Goal: Browse casually: Explore the website without a specific task or goal

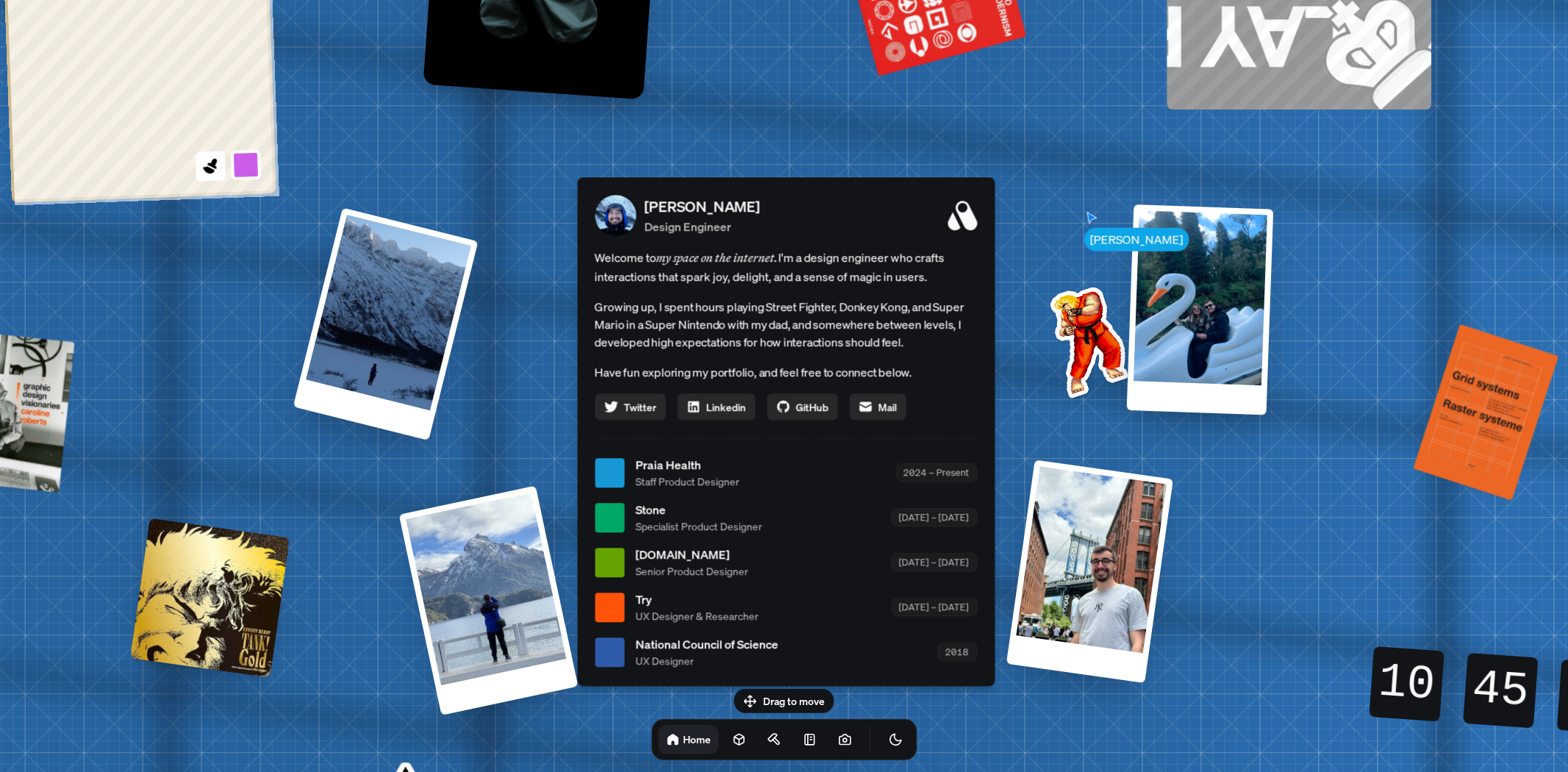
drag, startPoint x: 1049, startPoint y: 256, endPoint x: 976, endPoint y: 259, distance: 73.1
click at [1049, 254] on div "[PERSON_NAME] [PERSON_NAME] Design Engineer Welcome to my space on the internet…" at bounding box center [789, 473] width 2200 height 1927
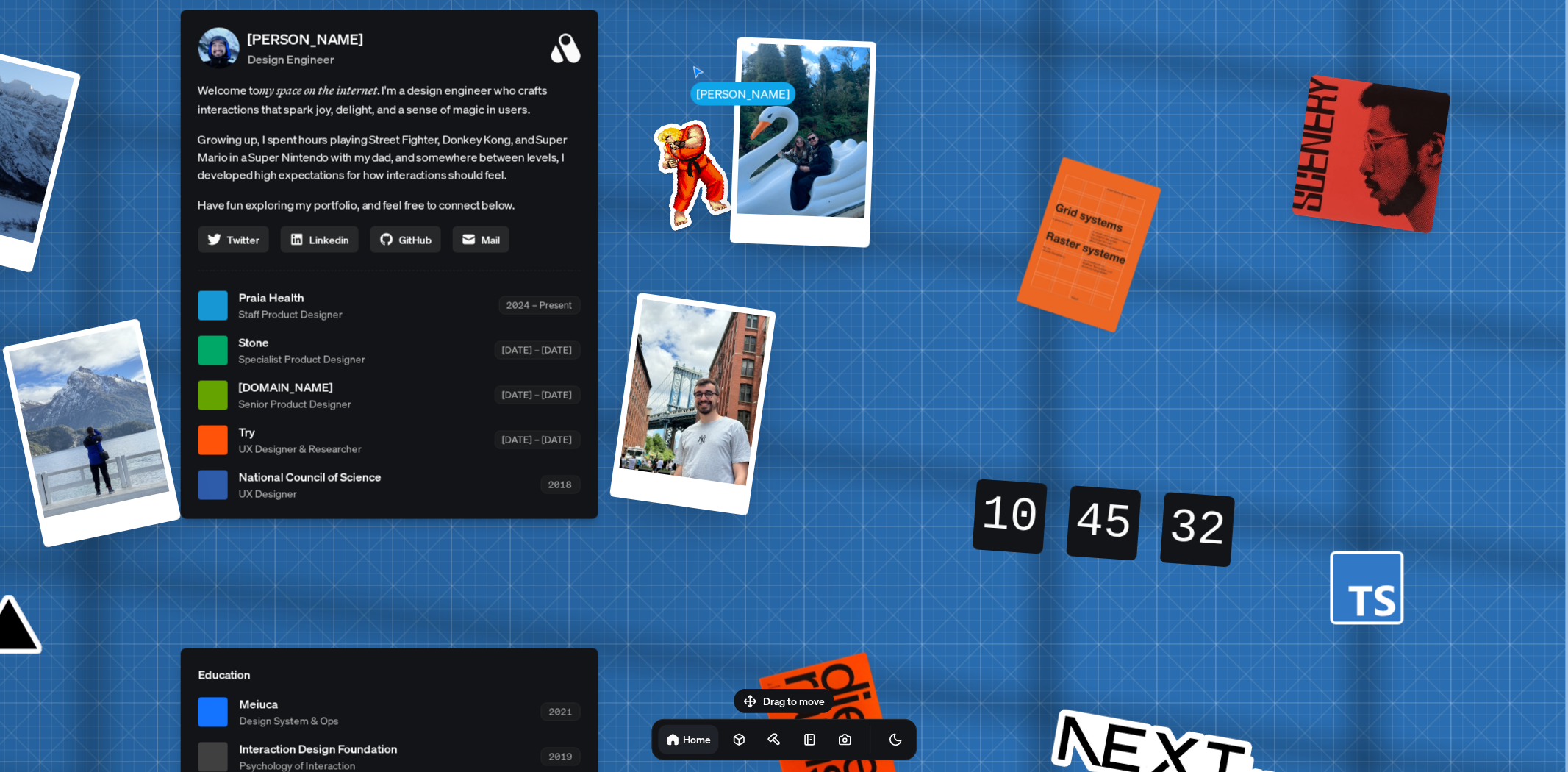
drag, startPoint x: 817, startPoint y: 288, endPoint x: 296, endPoint y: 128, distance: 545.0
click at [288, 123] on div "Welcome to my space on the internet. I'm a design engineer who crafts interacti…" at bounding box center [388, 167] width 382 height 172
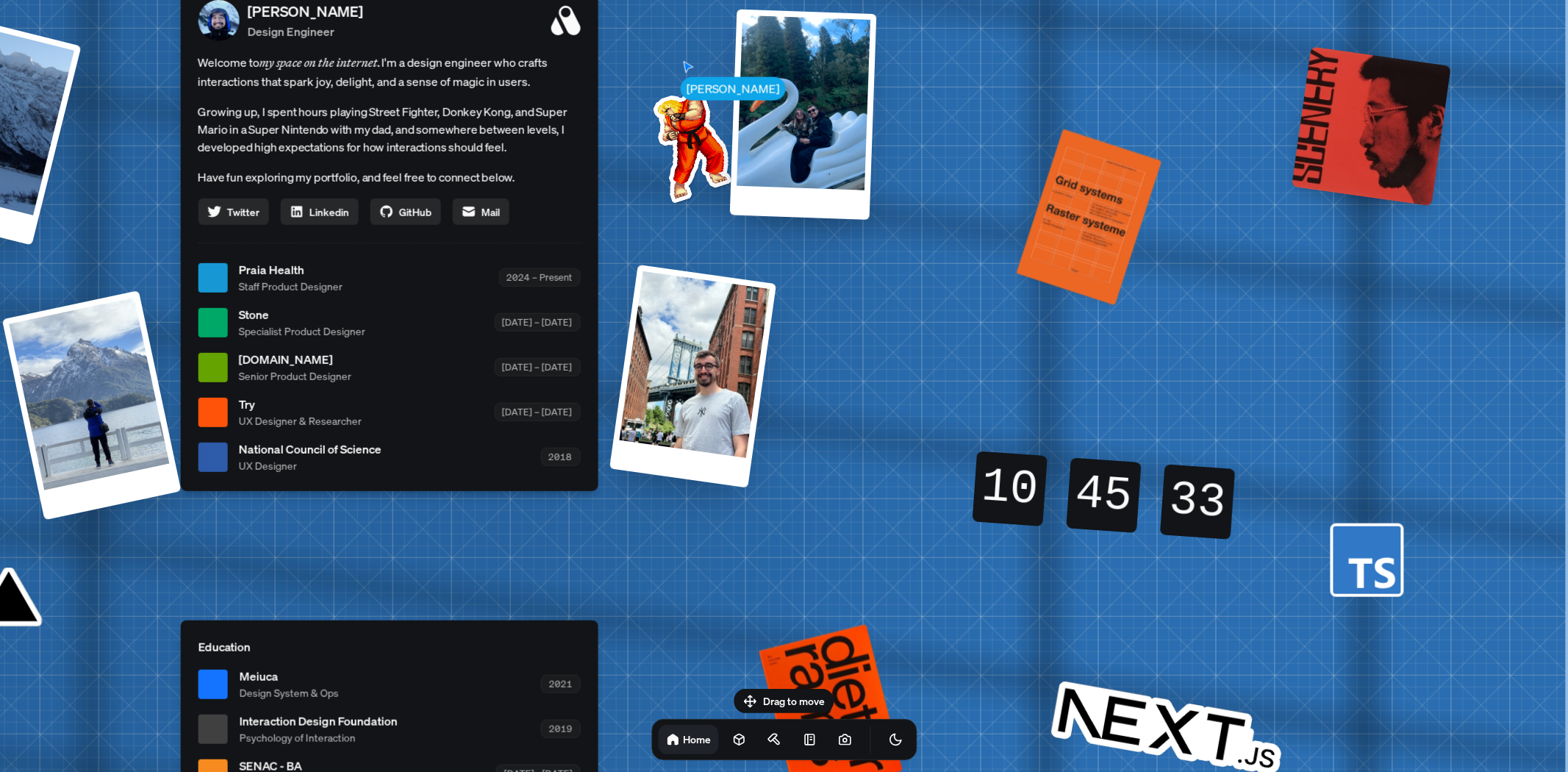
drag, startPoint x: 908, startPoint y: 392, endPoint x: 884, endPoint y: 117, distance: 276.0
click at [884, 117] on div "[PERSON_NAME] [PERSON_NAME] Design Engineer Welcome to my space on the internet…" at bounding box center [391, 278] width 2200 height 1927
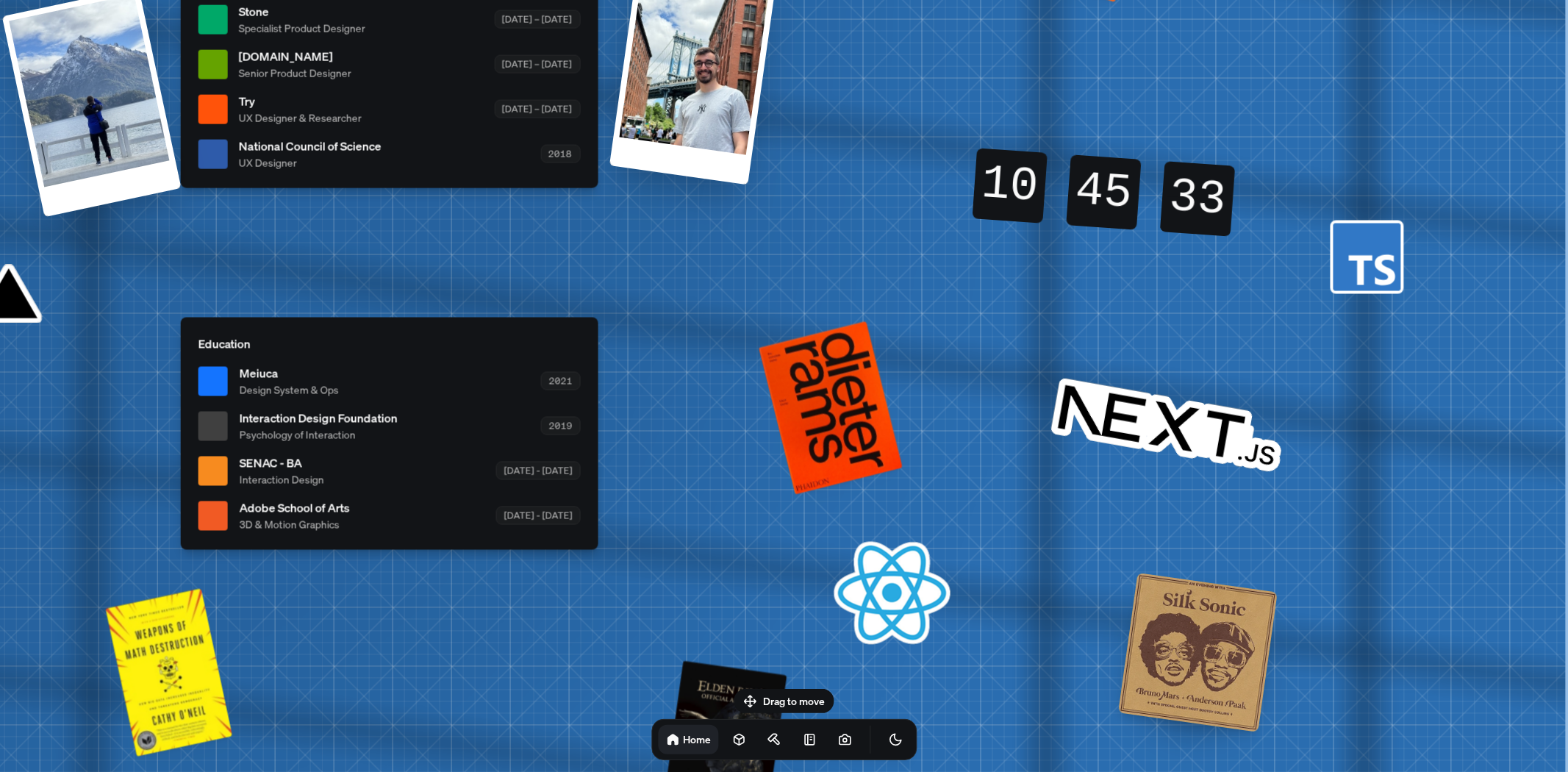
drag, startPoint x: 851, startPoint y: 533, endPoint x: 719, endPoint y: 169, distance: 387.2
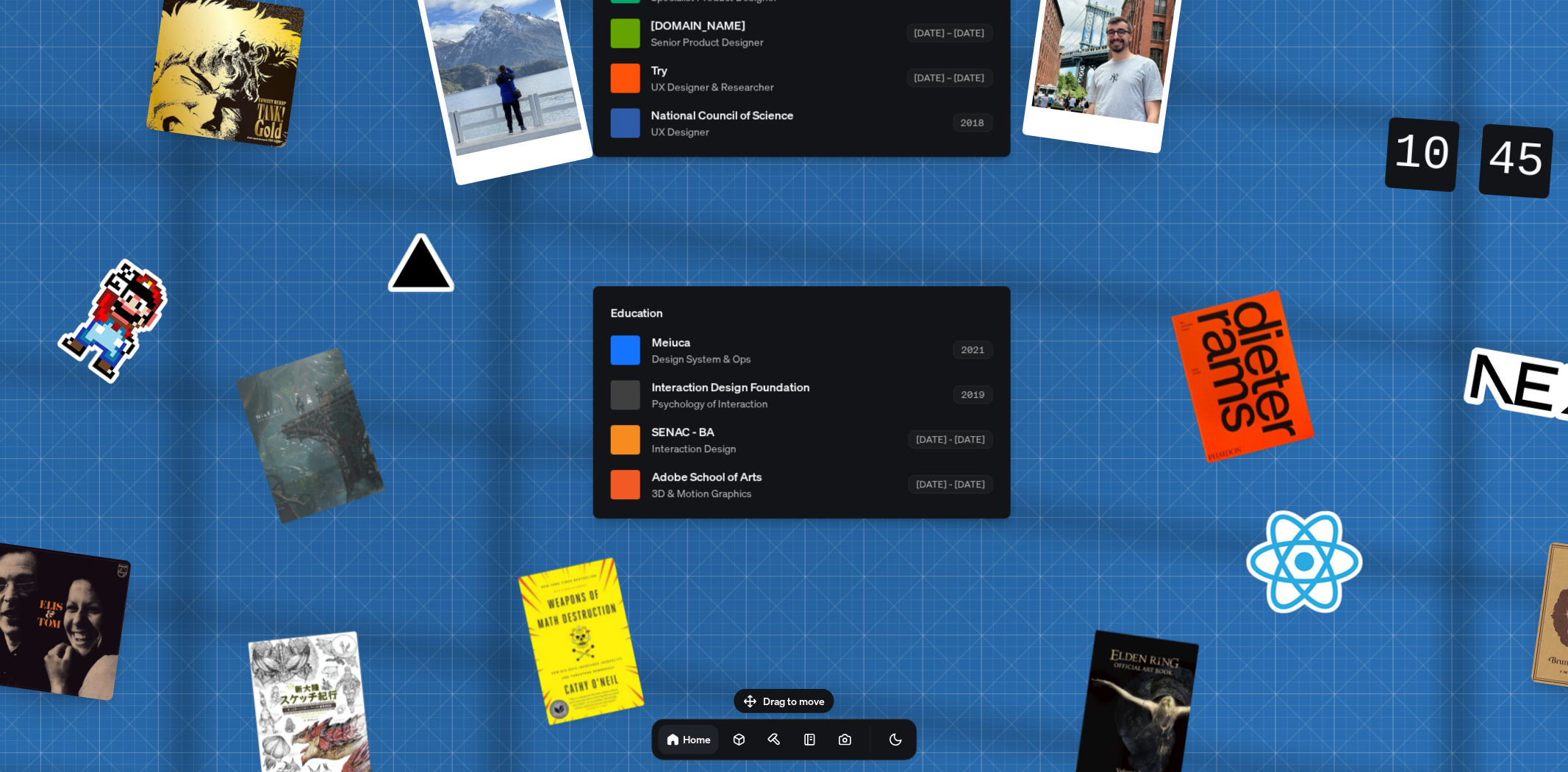
drag, startPoint x: 1047, startPoint y: 224, endPoint x: 1409, endPoint y: 303, distance: 370.5
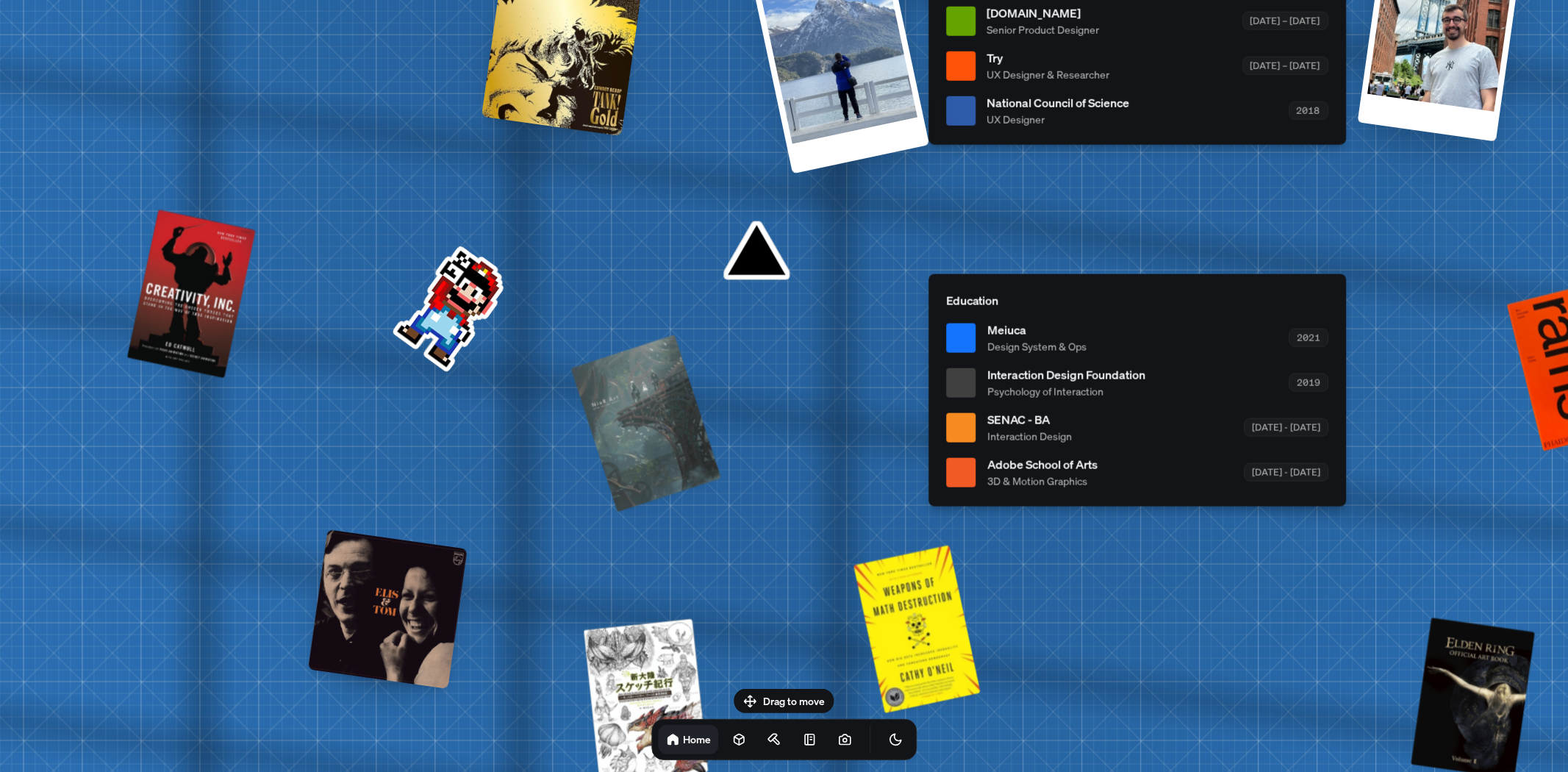
drag, startPoint x: 472, startPoint y: 284, endPoint x: 691, endPoint y: 276, distance: 219.1
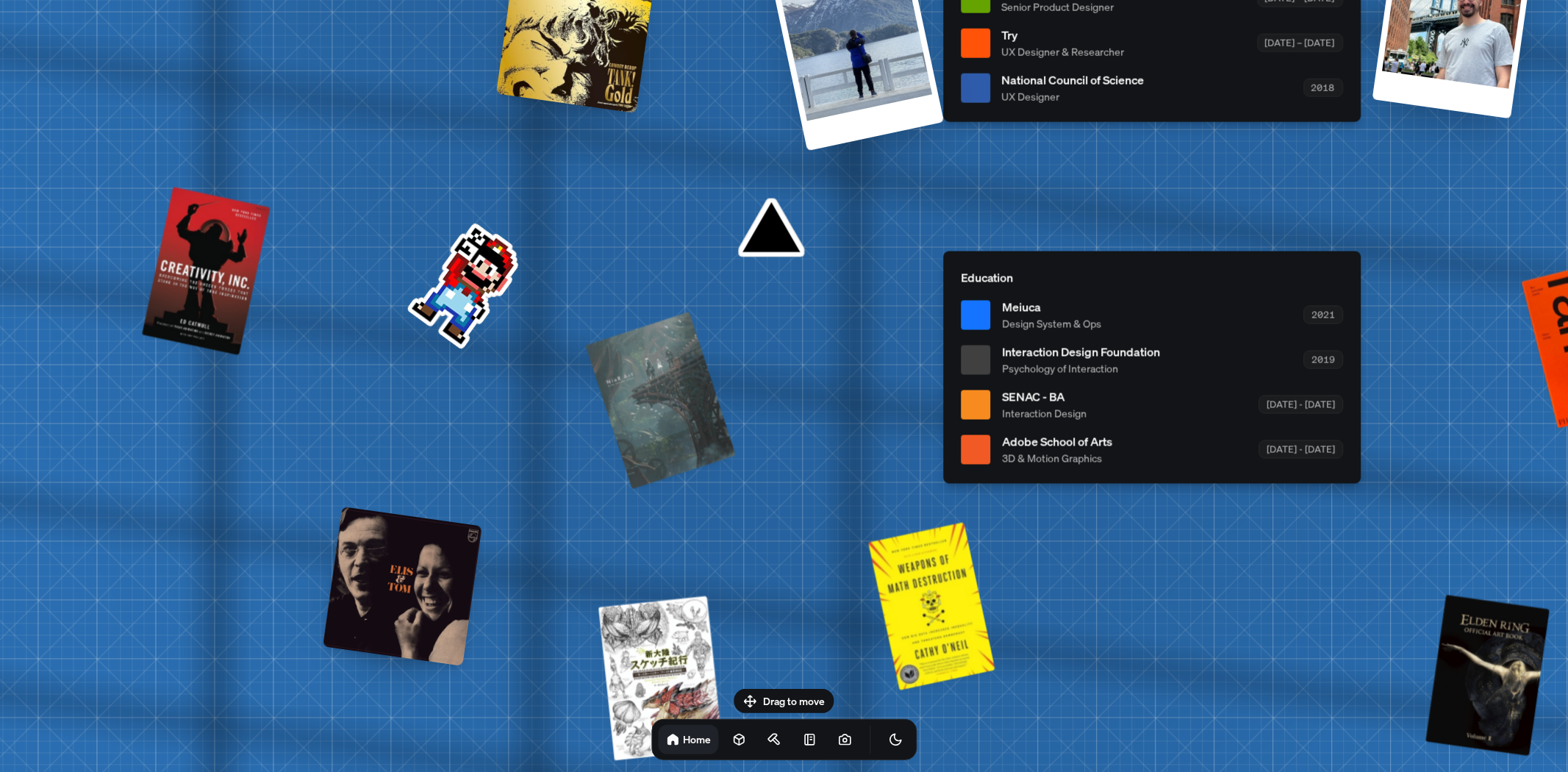
drag, startPoint x: 479, startPoint y: 425, endPoint x: 526, endPoint y: 341, distance: 96.3
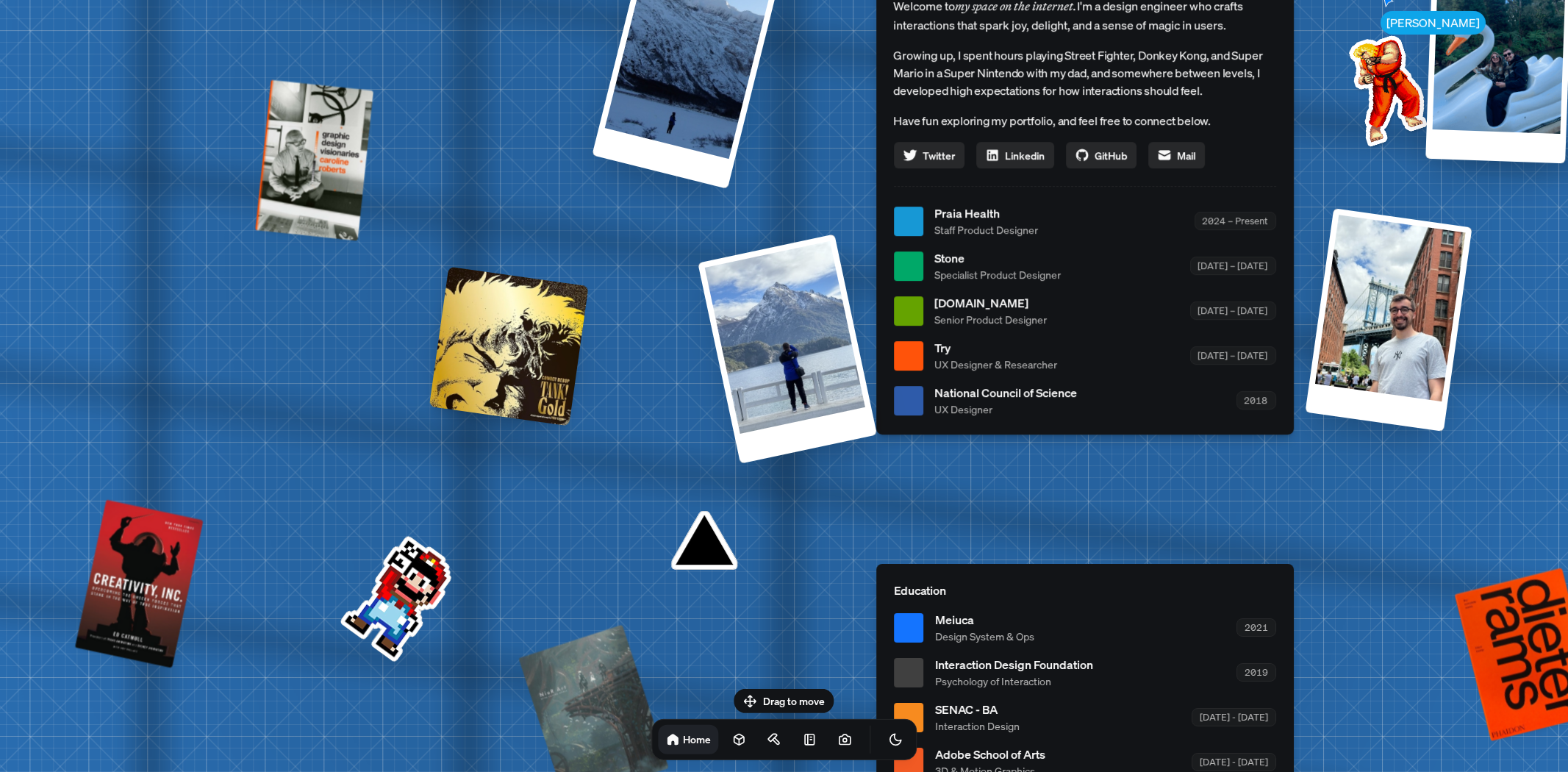
drag, startPoint x: 420, startPoint y: 127, endPoint x: 332, endPoint y: 526, distance: 408.6
click at [332, 526] on div "[PERSON_NAME] [PERSON_NAME] Design Engineer Welcome to my space on the internet…" at bounding box center [1088, 222] width 2200 height 1927
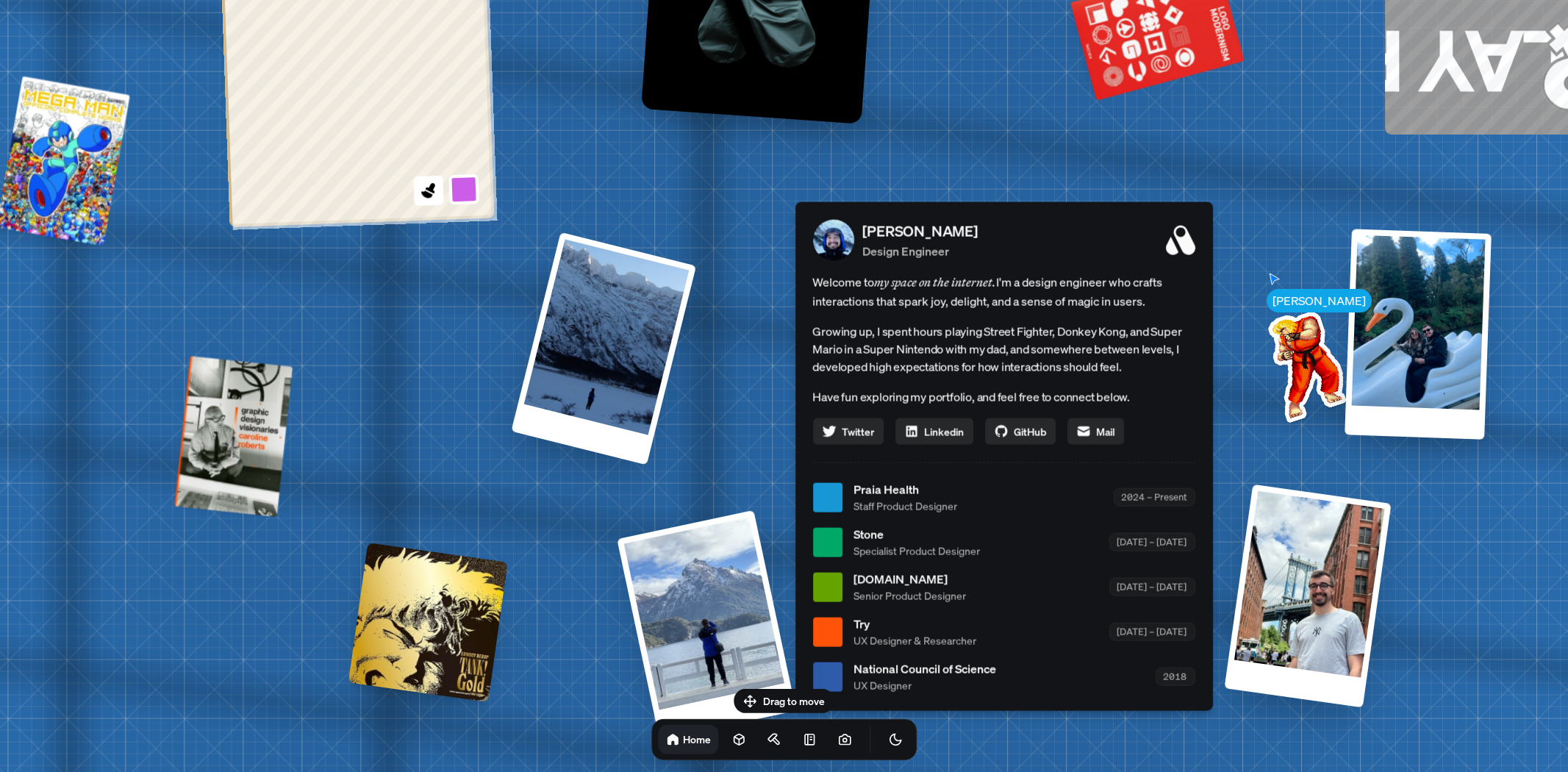
drag, startPoint x: 474, startPoint y: 181, endPoint x: 413, endPoint y: 445, distance: 271.0
click at [387, 471] on div "[PERSON_NAME] [PERSON_NAME] Design Engineer Welcome to my space on the internet…" at bounding box center [1007, 498] width 2200 height 1927
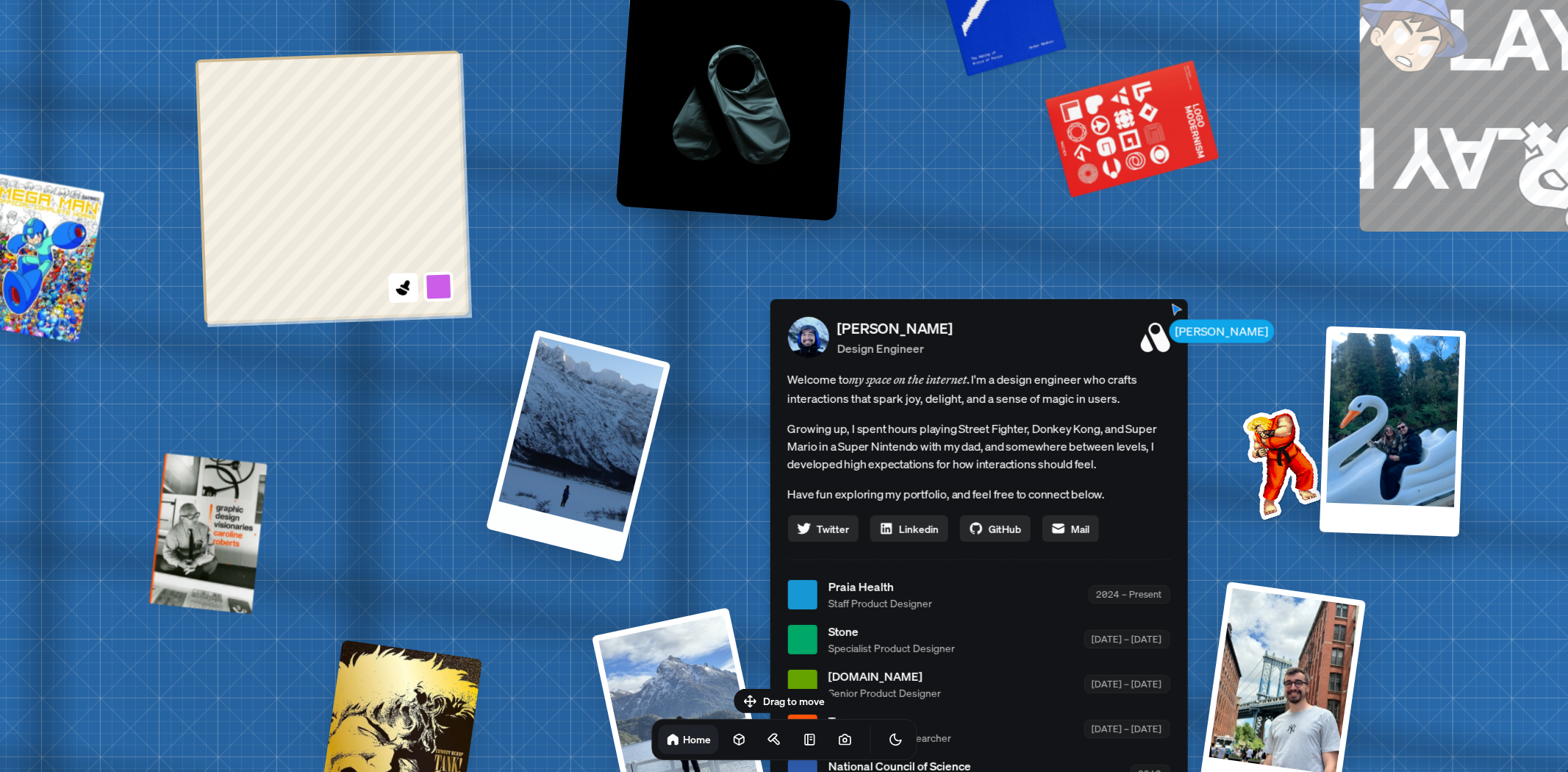
drag, startPoint x: 701, startPoint y: 335, endPoint x: 662, endPoint y: 483, distance: 153.1
click at [662, 483] on div "[PERSON_NAME] [PERSON_NAME] Design Engineer Welcome to my space on the internet…" at bounding box center [982, 595] width 2200 height 1927
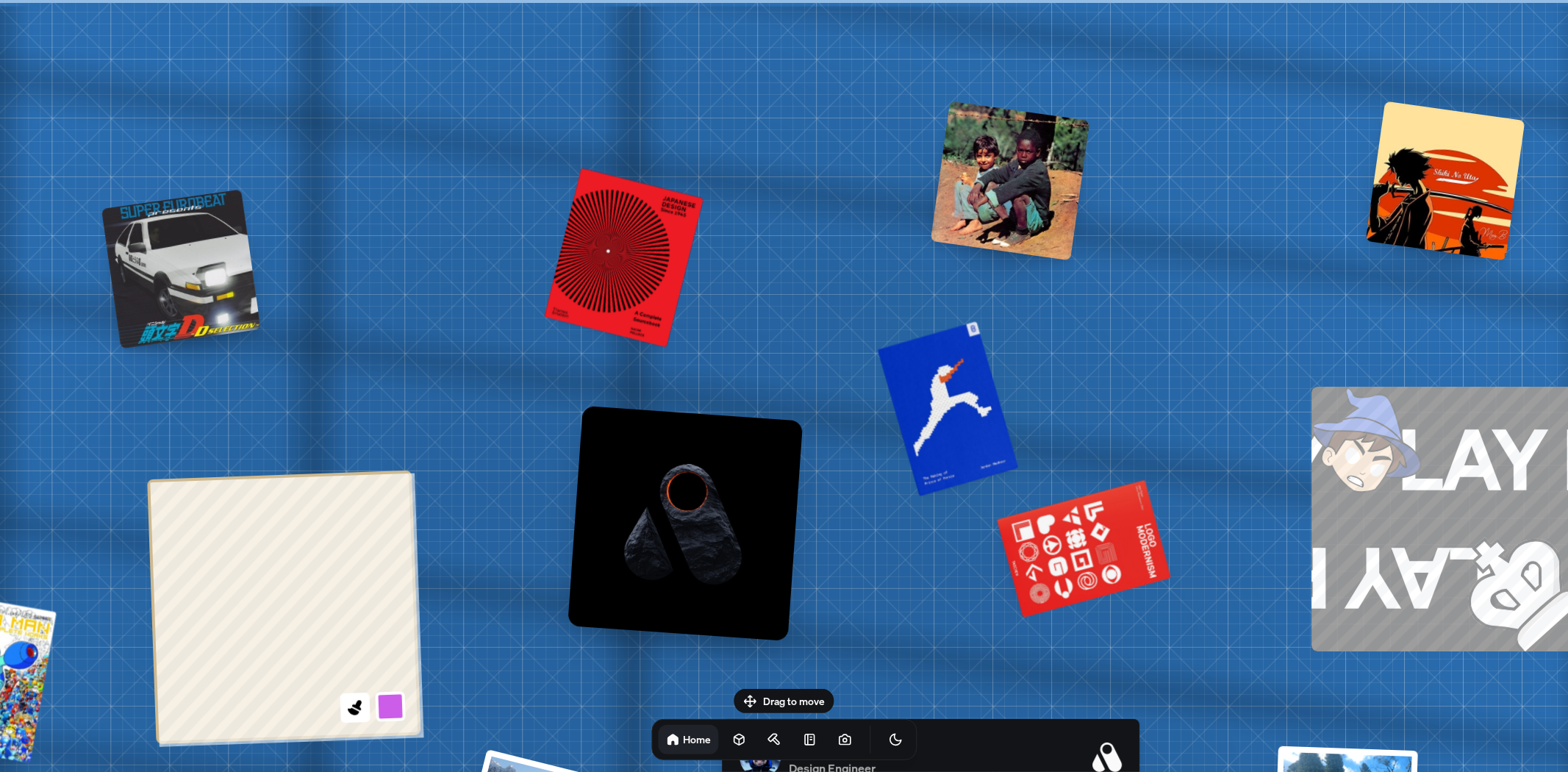
drag, startPoint x: 803, startPoint y: 468, endPoint x: 804, endPoint y: 534, distance: 66.0
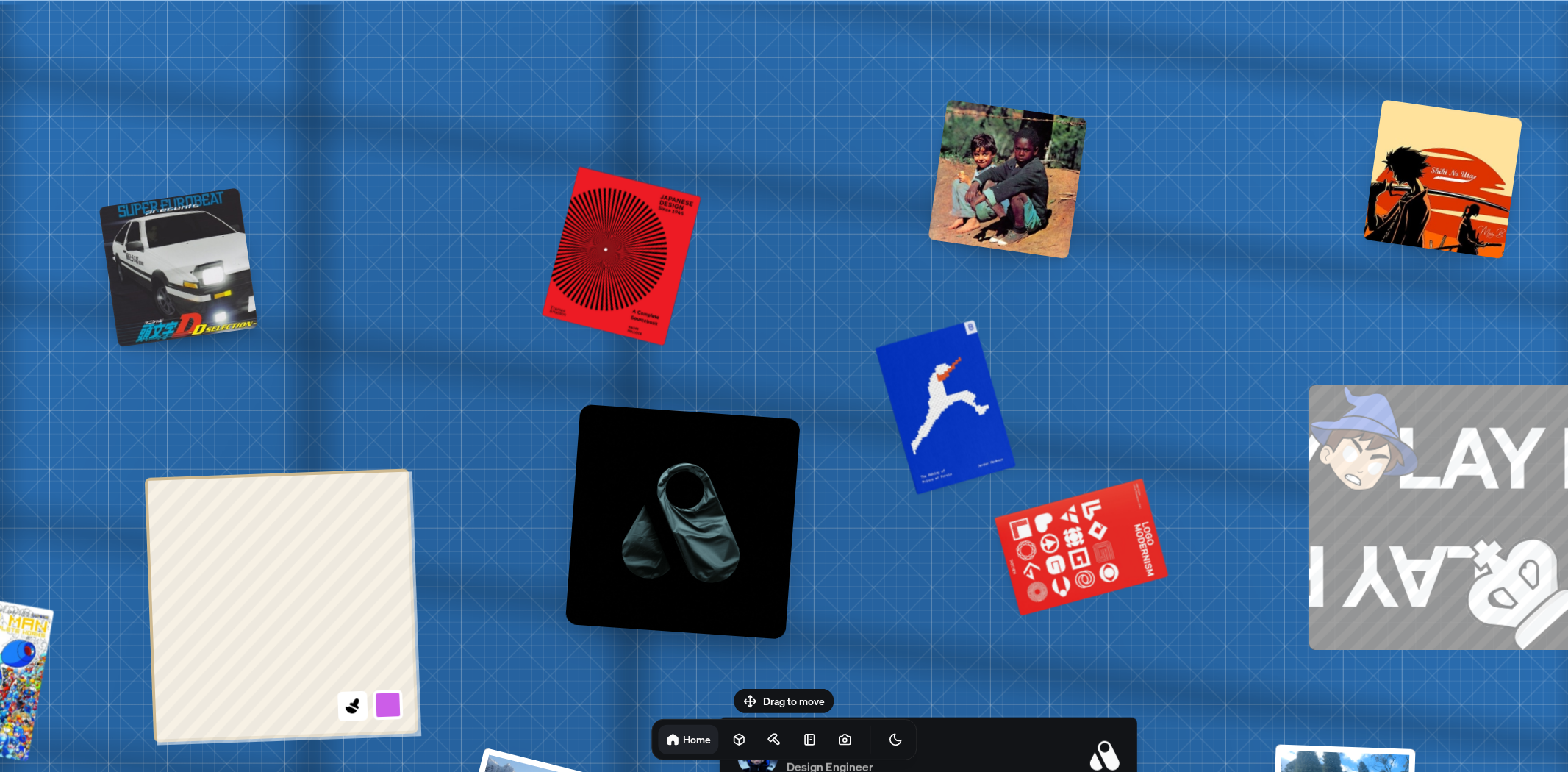
drag, startPoint x: 834, startPoint y: 461, endPoint x: 759, endPoint y: 464, distance: 75.1
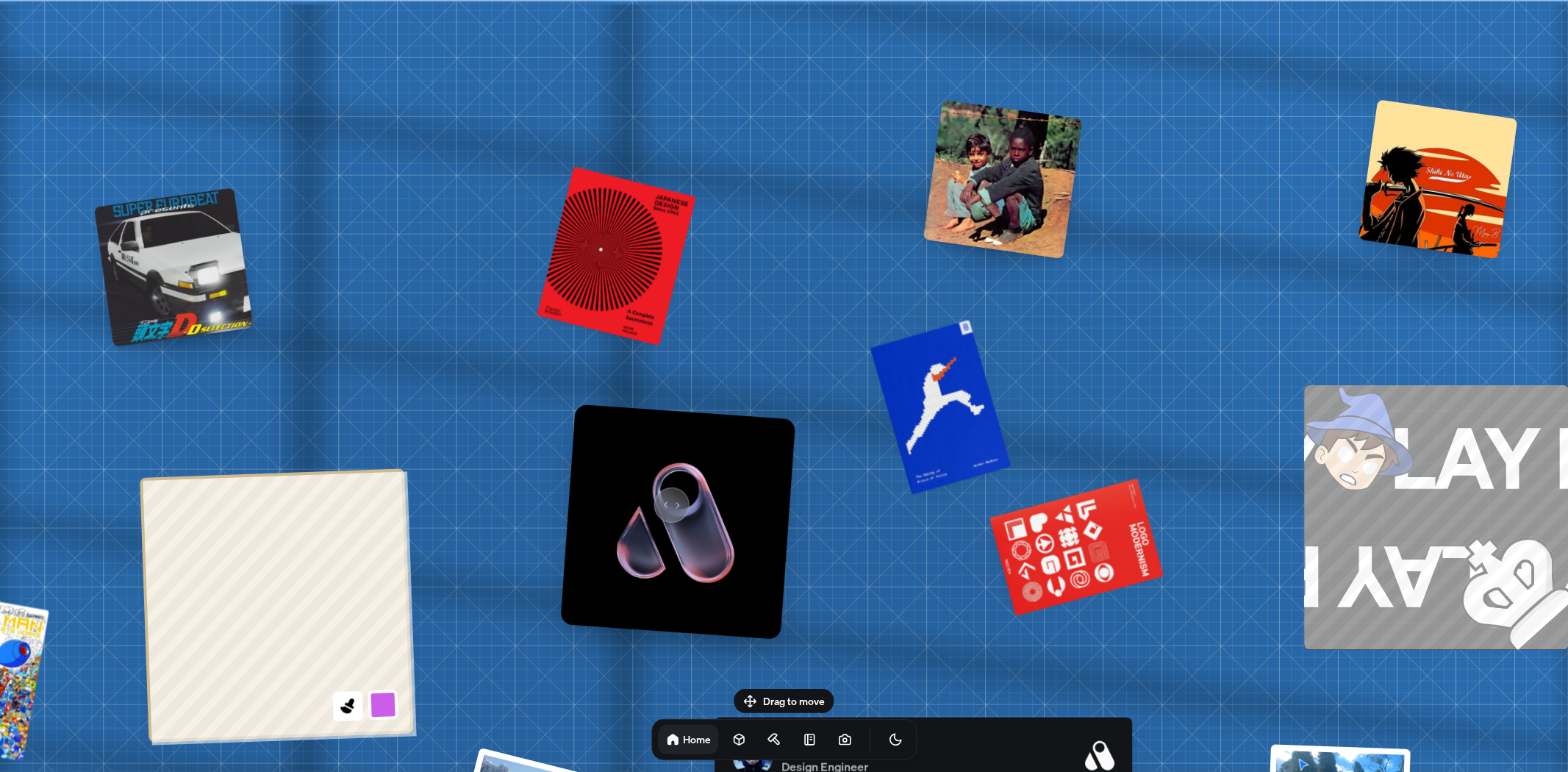
click at [663, 499] on img at bounding box center [678, 522] width 235 height 235
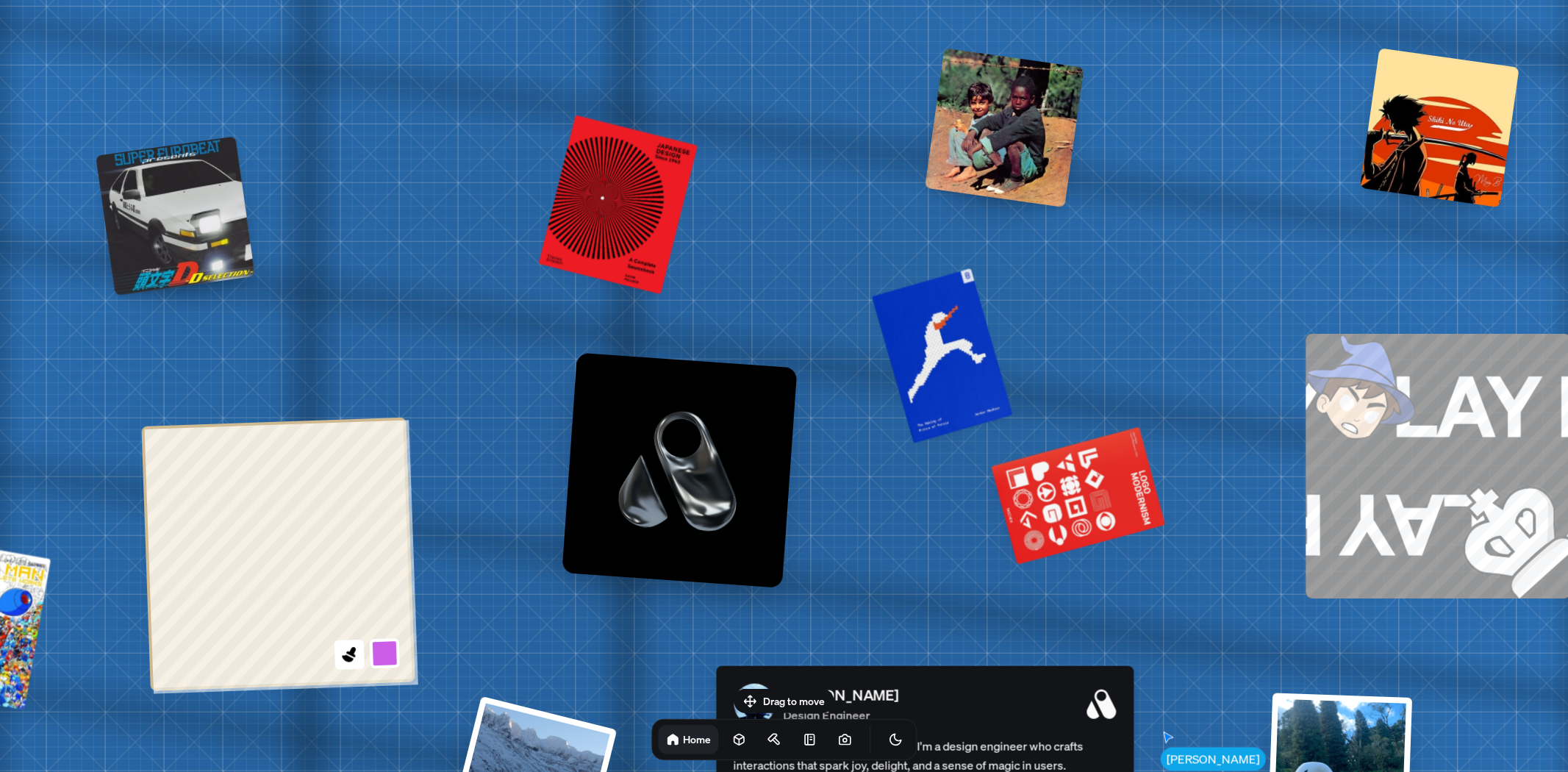
drag, startPoint x: 506, startPoint y: 410, endPoint x: 443, endPoint y: 174, distance: 244.3
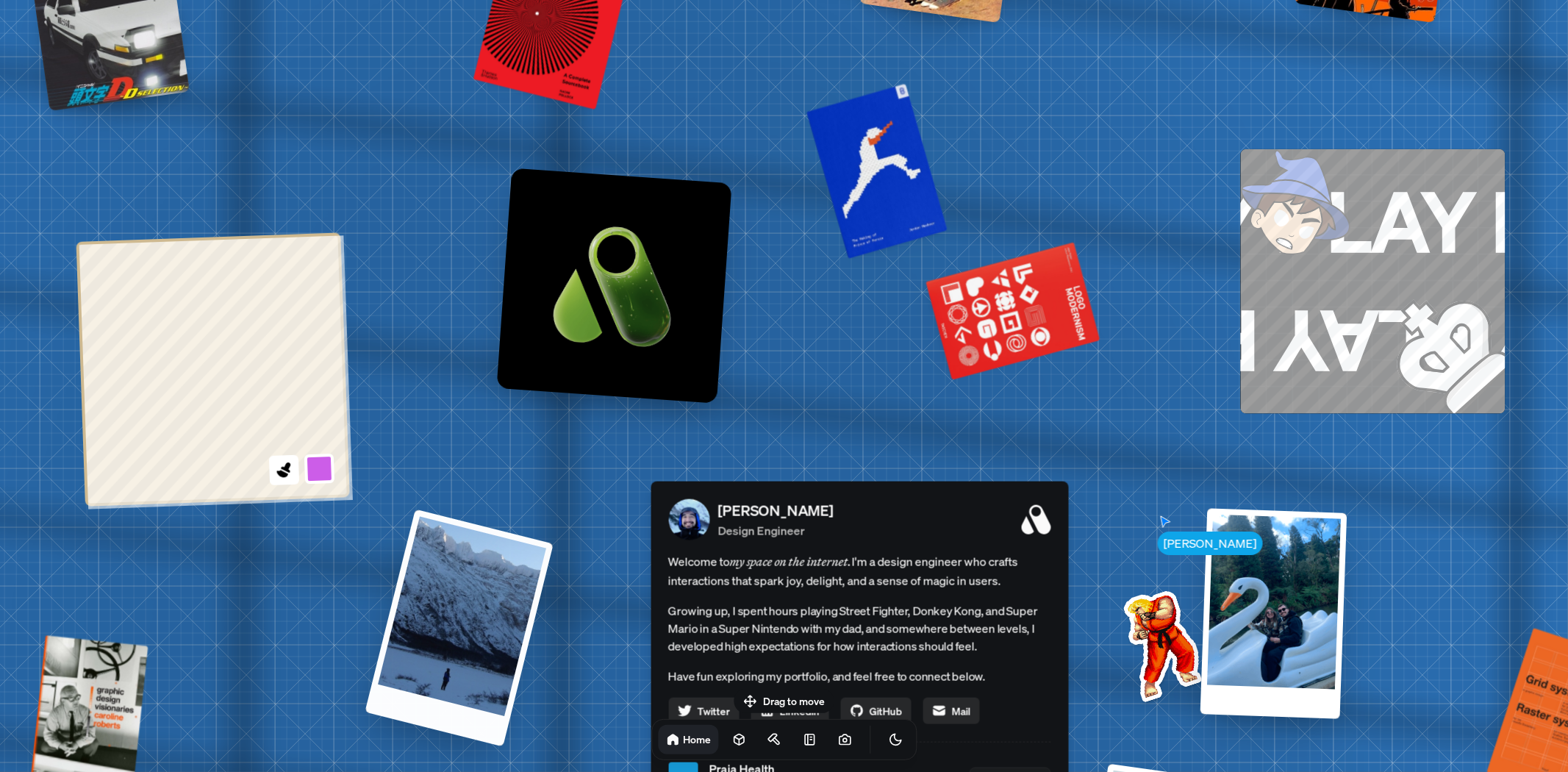
click at [478, 601] on div at bounding box center [459, 628] width 189 height 238
drag, startPoint x: 259, startPoint y: 611, endPoint x: 634, endPoint y: 398, distance: 431.3
click at [603, 410] on div "[PERSON_NAME] [PERSON_NAME] Design Engineer Welcome to my space on the internet…" at bounding box center [862, 777] width 2200 height 1927
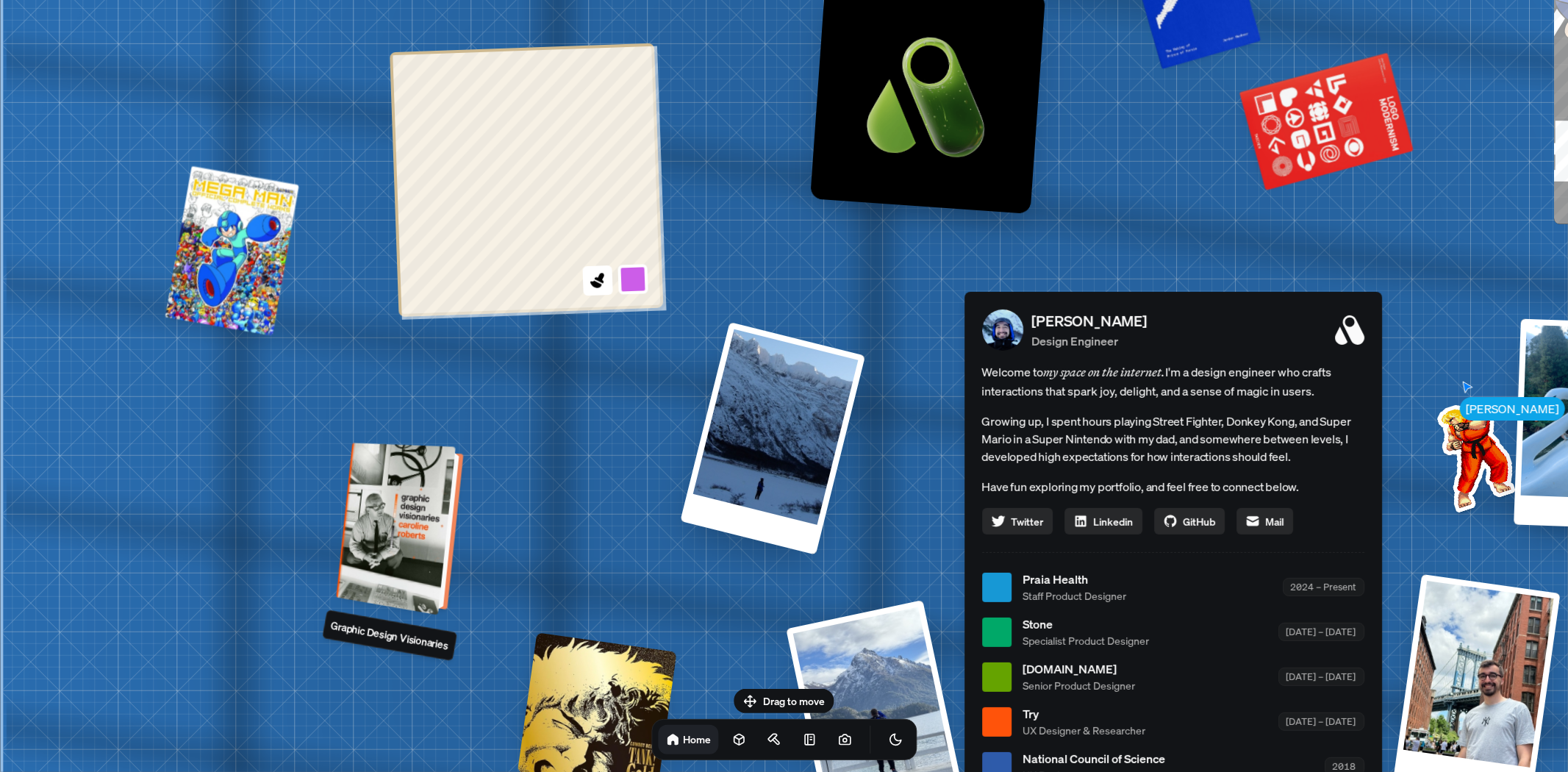
click at [401, 501] on div at bounding box center [402, 529] width 116 height 165
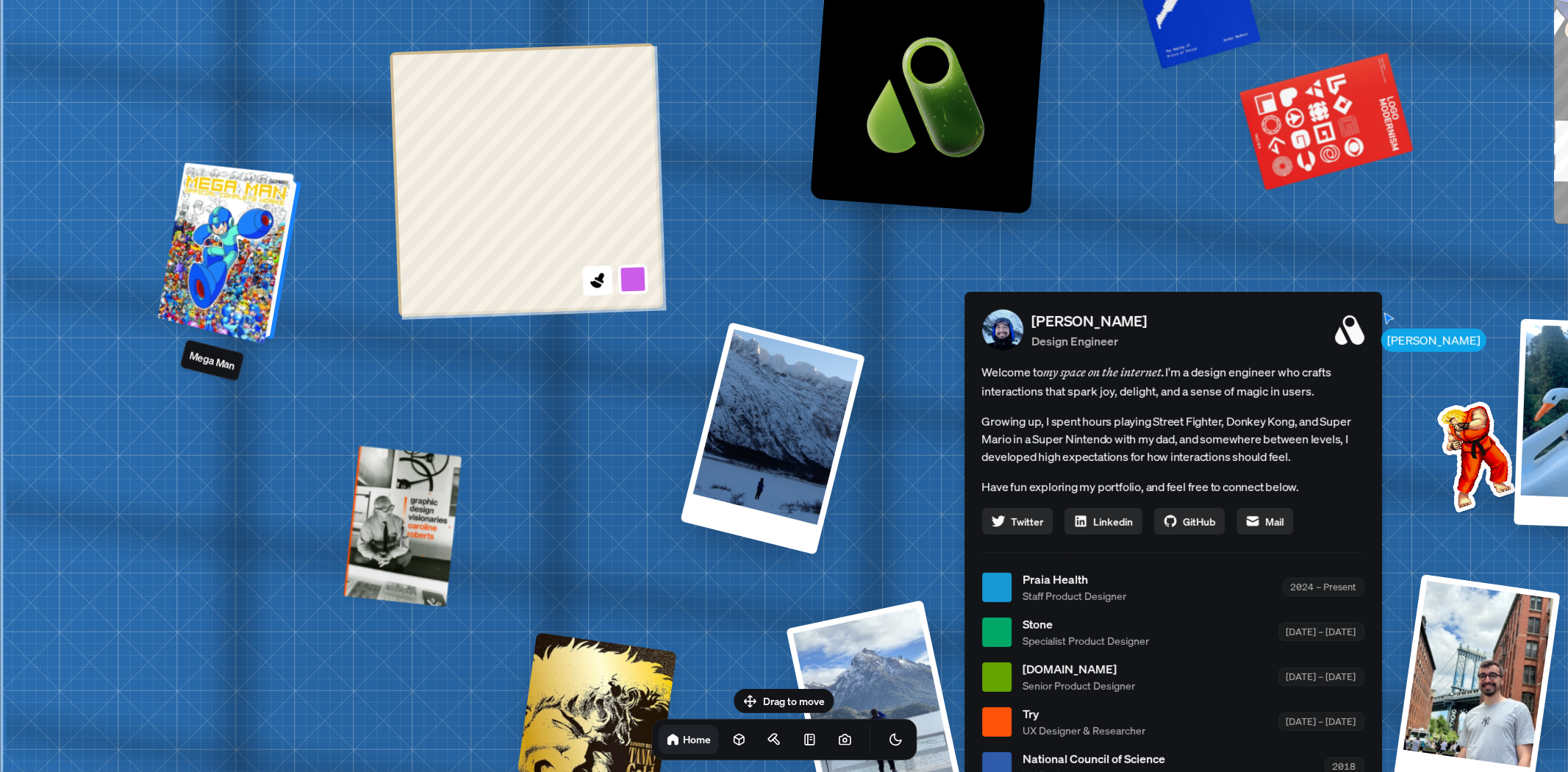
click at [254, 231] on div at bounding box center [231, 254] width 132 height 175
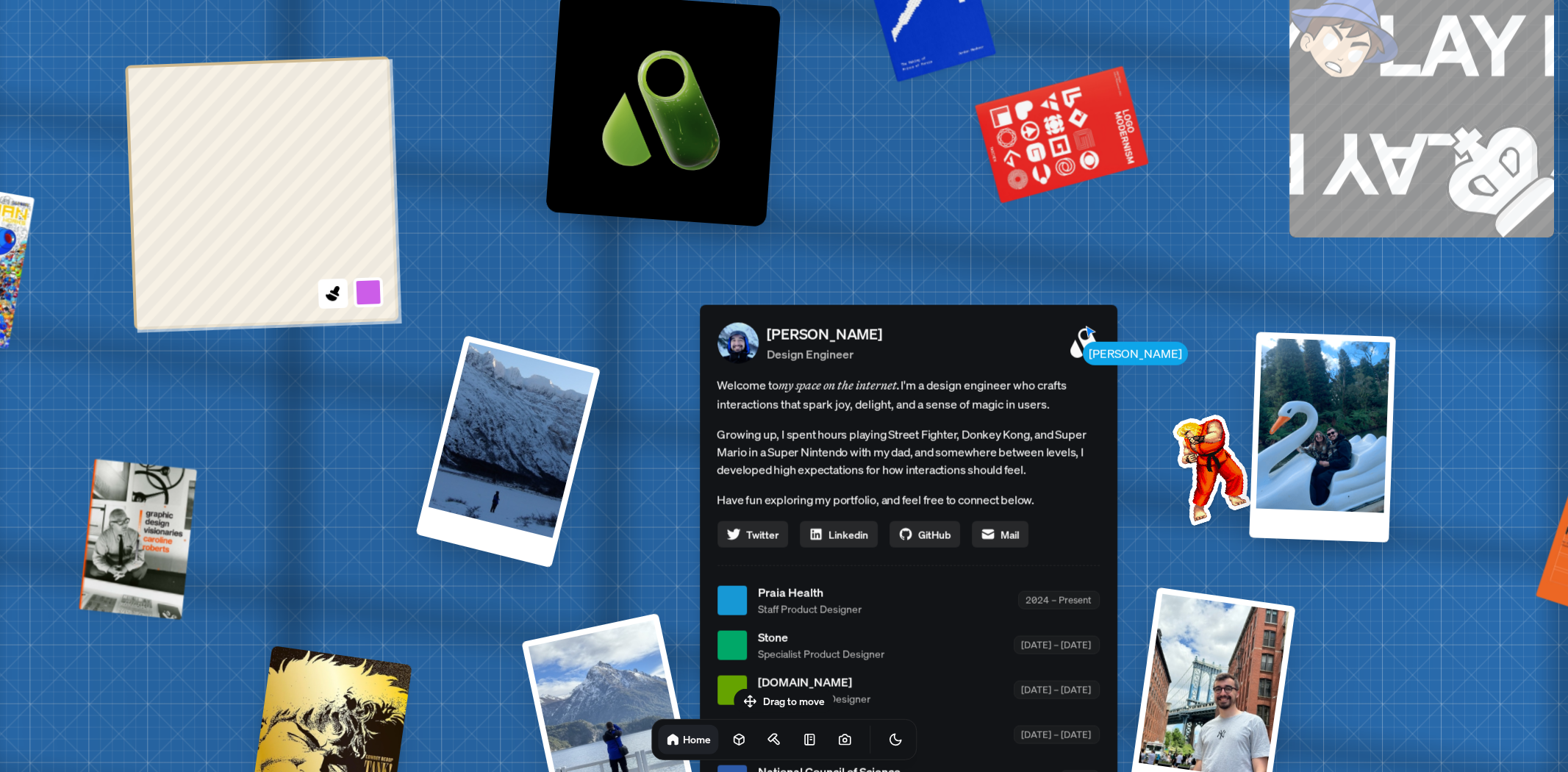
drag, startPoint x: 721, startPoint y: 246, endPoint x: 211, endPoint y: 289, distance: 511.8
click at [211, 289] on div "[PERSON_NAME] [PERSON_NAME] Design Engineer Welcome to my space on the internet…" at bounding box center [911, 601] width 2200 height 1927
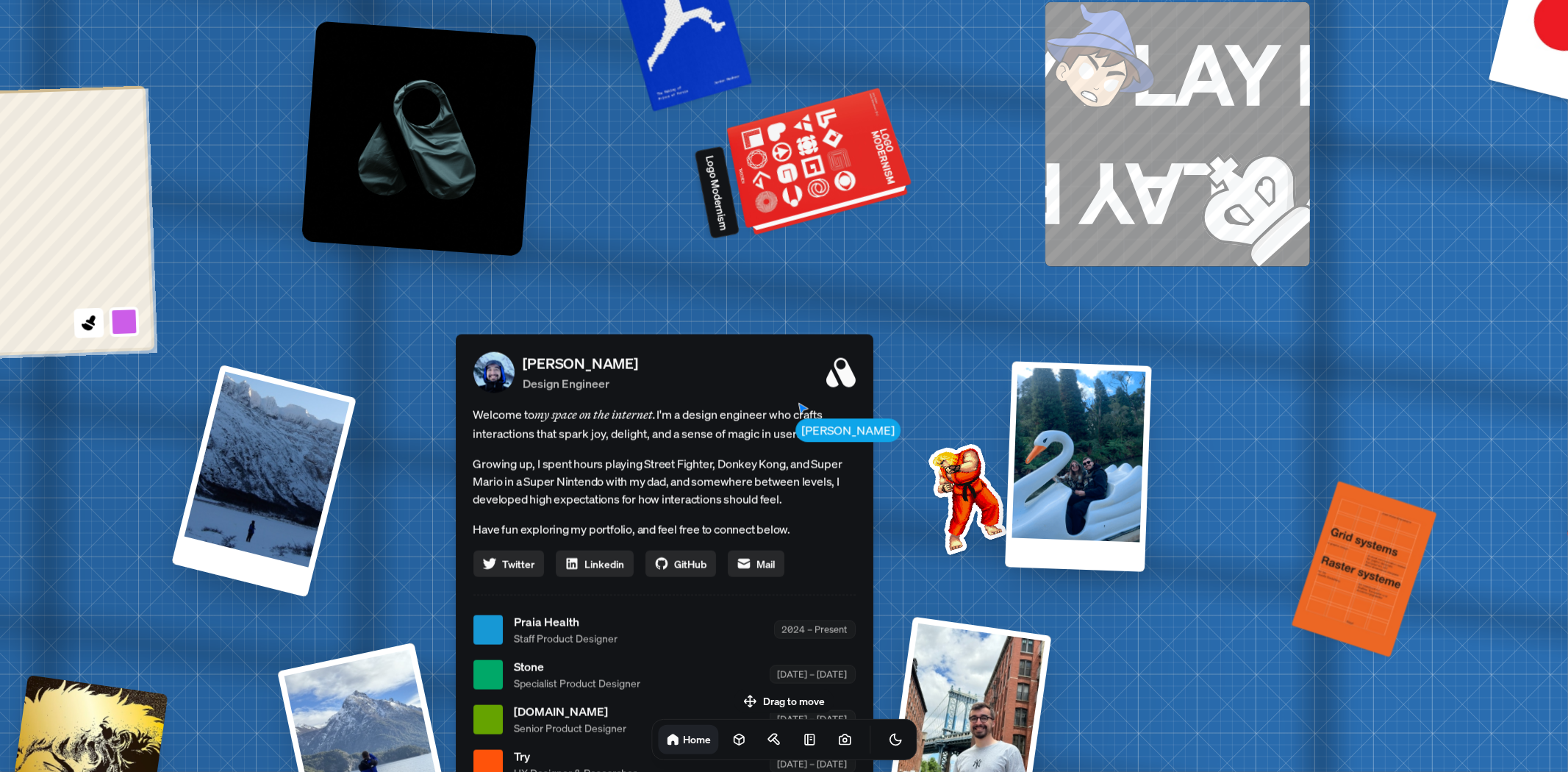
click at [804, 151] on div at bounding box center [821, 164] width 179 height 136
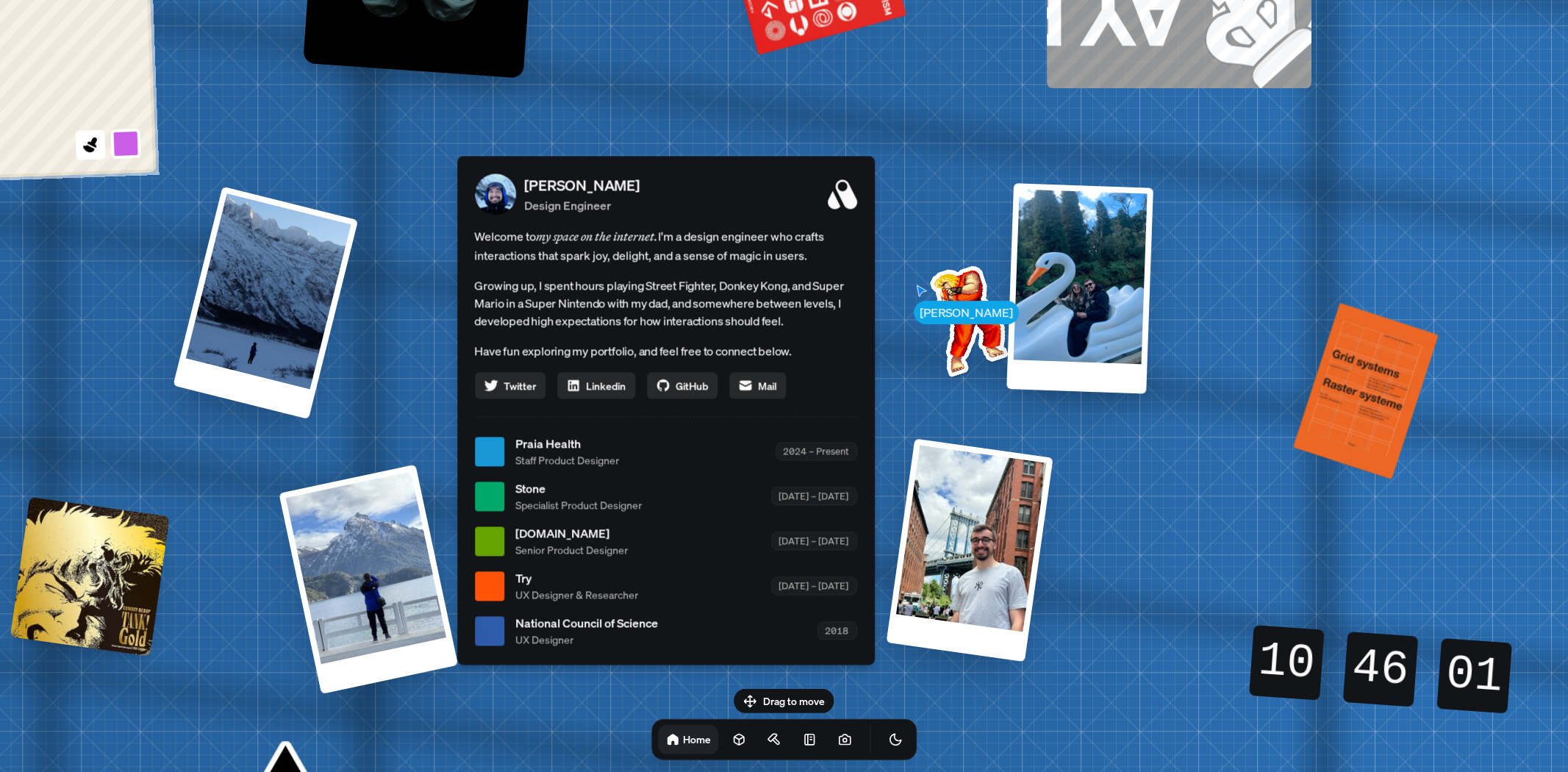
drag, startPoint x: 846, startPoint y: 364, endPoint x: 847, endPoint y: 185, distance: 179.0
click at [847, 185] on icon at bounding box center [843, 194] width 29 height 29
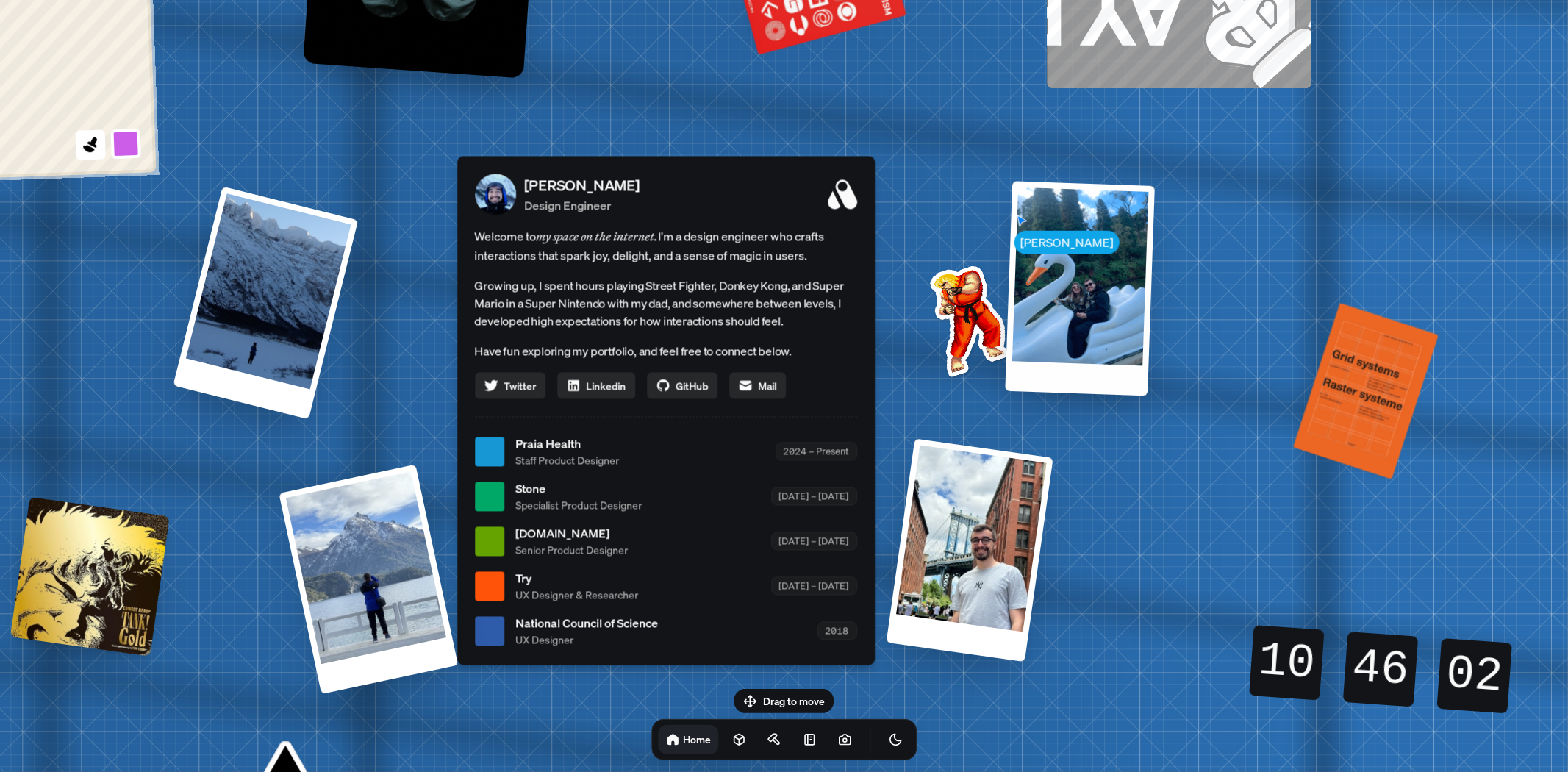
click at [1047, 257] on div at bounding box center [1080, 288] width 150 height 215
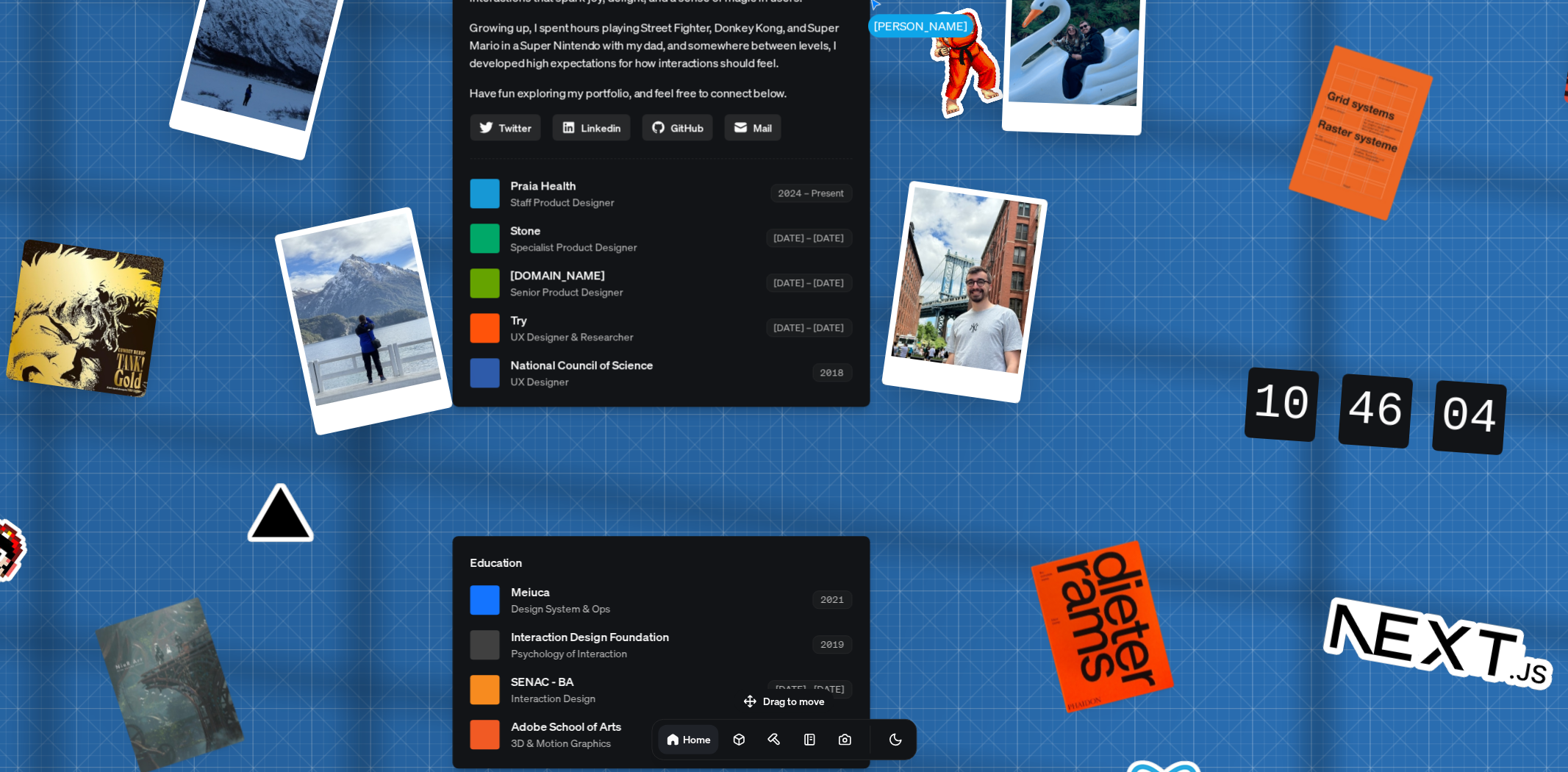
drag, startPoint x: 1125, startPoint y: 524, endPoint x: 1113, endPoint y: 196, distance: 328.2
click at [1113, 196] on div "[PERSON_NAME] [PERSON_NAME] Design Engineer Welcome to my space on the internet…" at bounding box center [664, 193] width 2200 height 1927
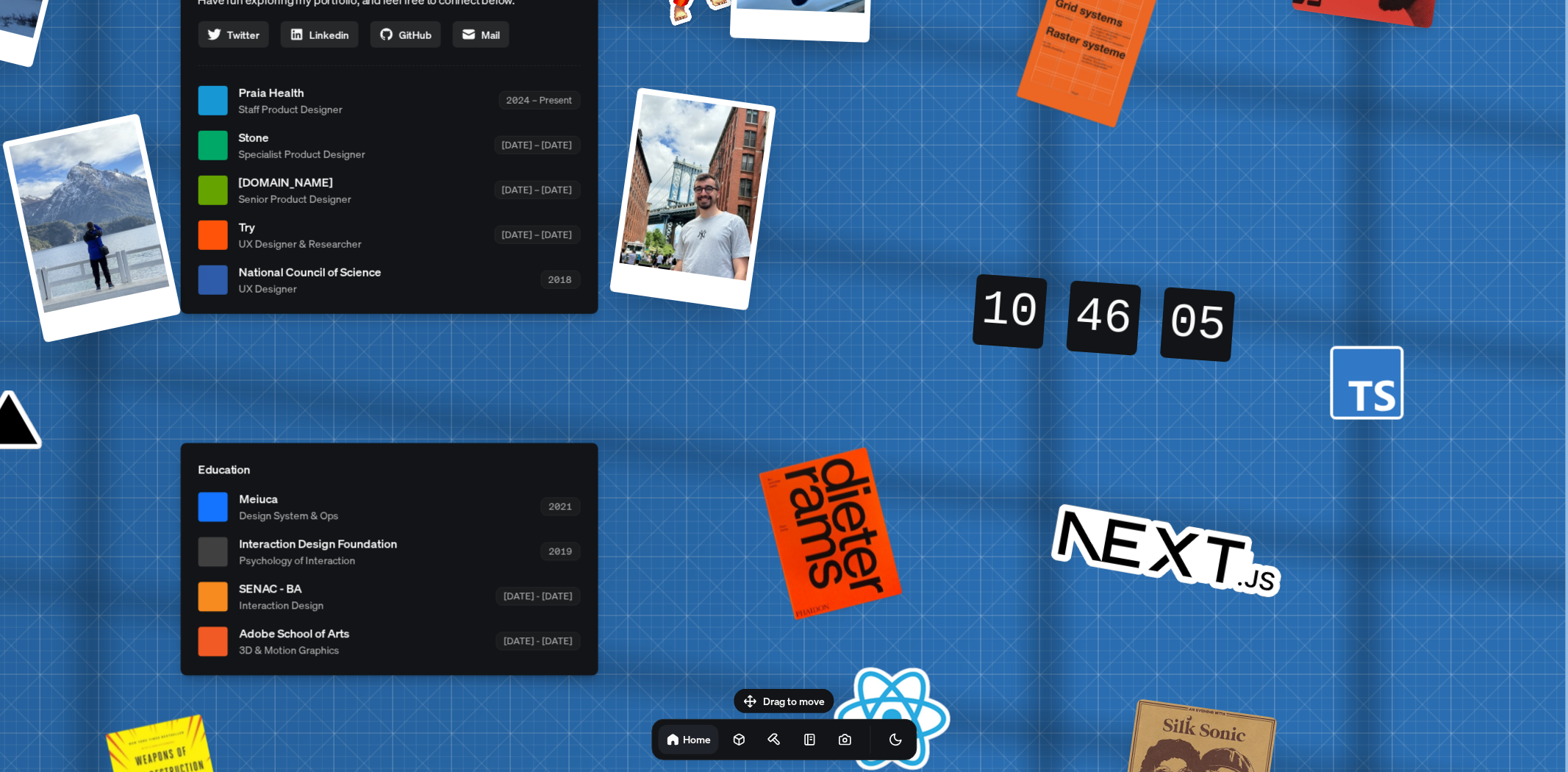
drag, startPoint x: 919, startPoint y: 325, endPoint x: 684, endPoint y: 335, distance: 235.2
click at [658, 334] on div "[PERSON_NAME] [PERSON_NAME] Design Engineer Welcome to my space on the internet…" at bounding box center [391, 100] width 2200 height 1927
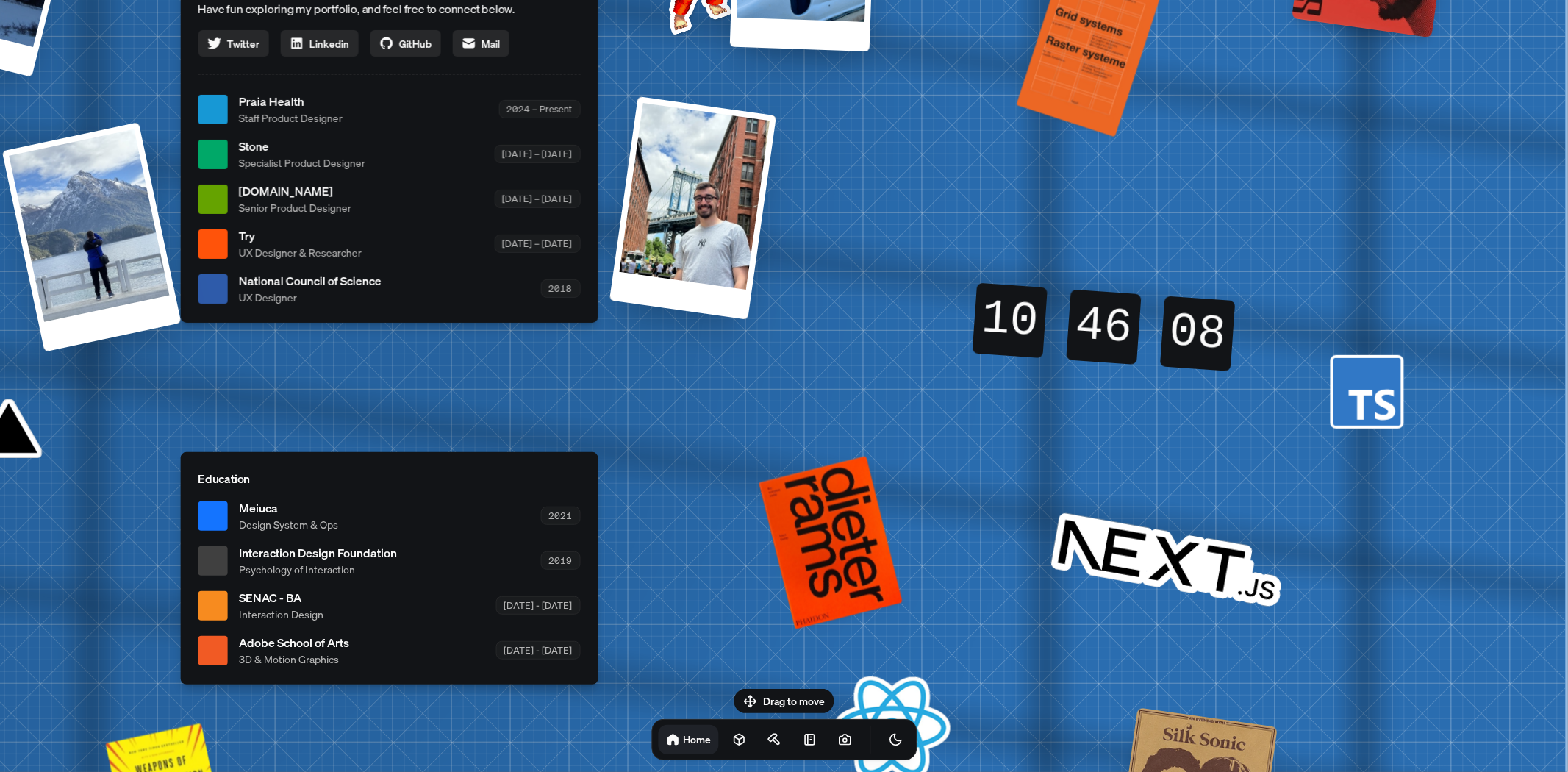
click at [218, 300] on div at bounding box center [212, 288] width 29 height 29
click at [277, 288] on span "National Council of Science" at bounding box center [310, 281] width 143 height 18
click at [596, 334] on div "[PERSON_NAME] [PERSON_NAME] Design Engineer Welcome to my space on the internet…" at bounding box center [391, 110] width 2200 height 1927
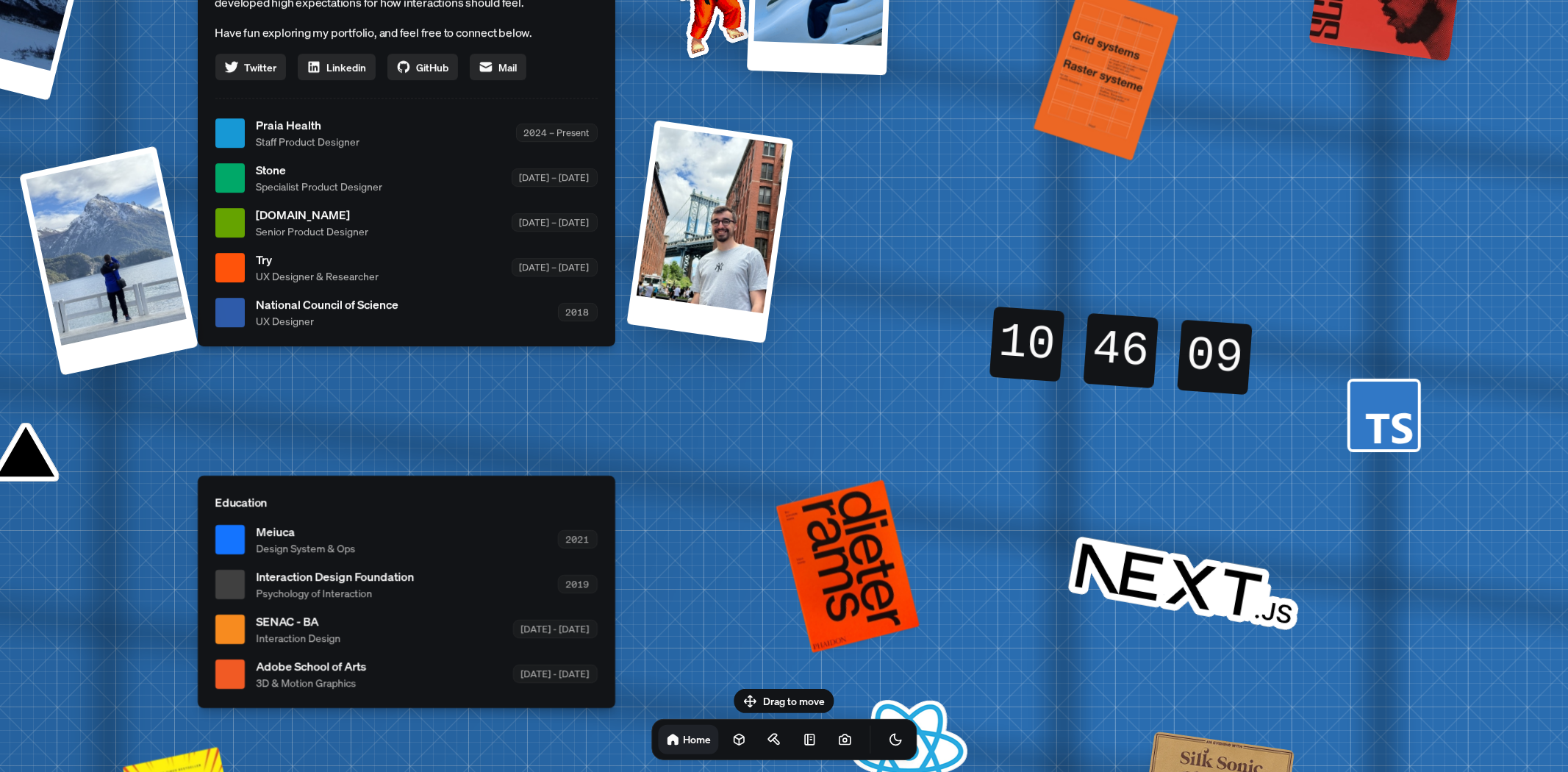
click at [665, 422] on div "[PERSON_NAME] [PERSON_NAME] Design Engineer Welcome to my space on the internet…" at bounding box center [409, 133] width 2200 height 1927
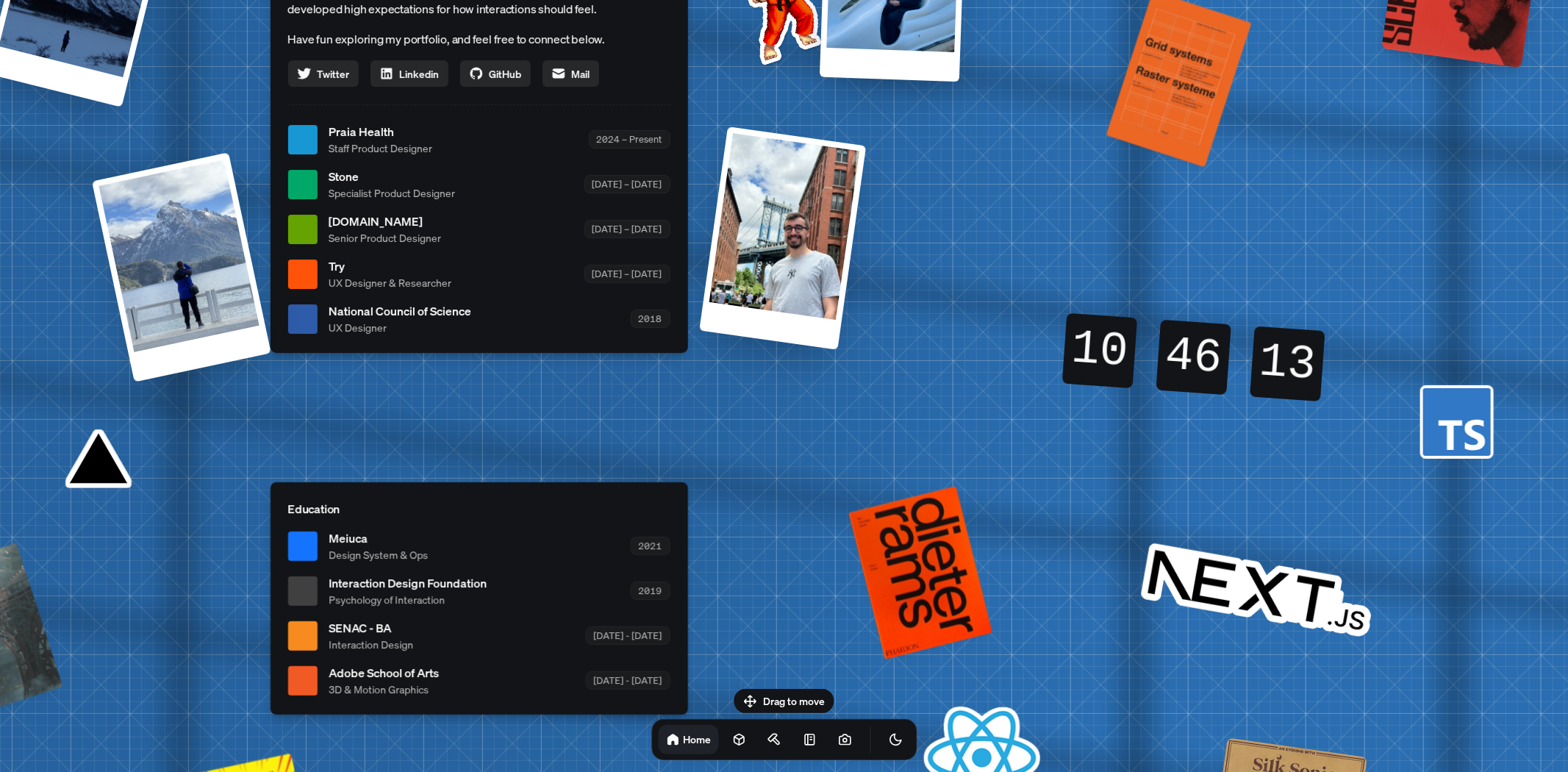
drag, startPoint x: 562, startPoint y: 423, endPoint x: 634, endPoint y: 429, distance: 72.2
click at [634, 429] on div "[PERSON_NAME] [PERSON_NAME] Design Engineer Welcome to my space on the internet…" at bounding box center [482, 140] width 2200 height 1927
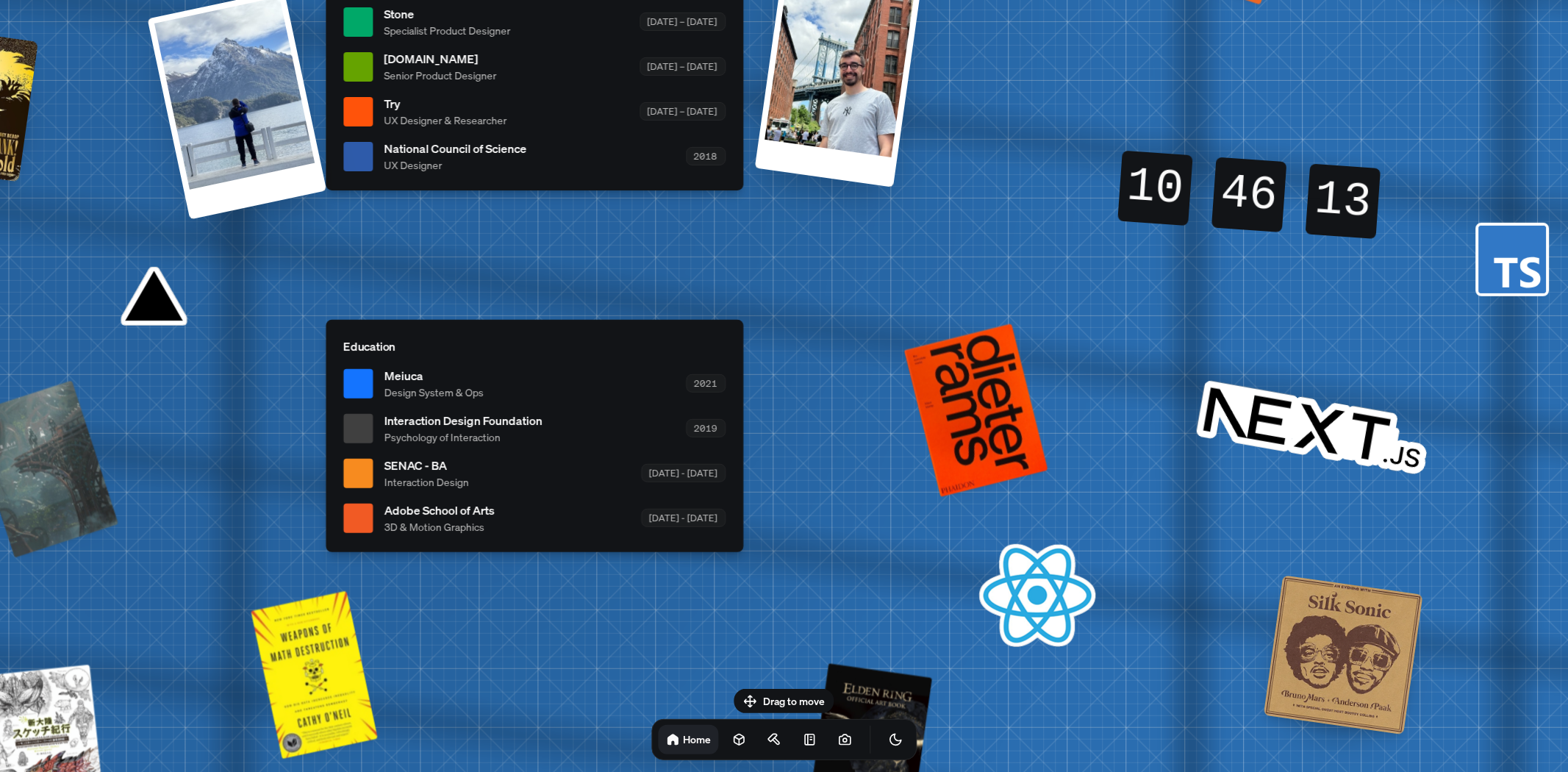
drag, startPoint x: 679, startPoint y: 452, endPoint x: 739, endPoint y: 214, distance: 245.4
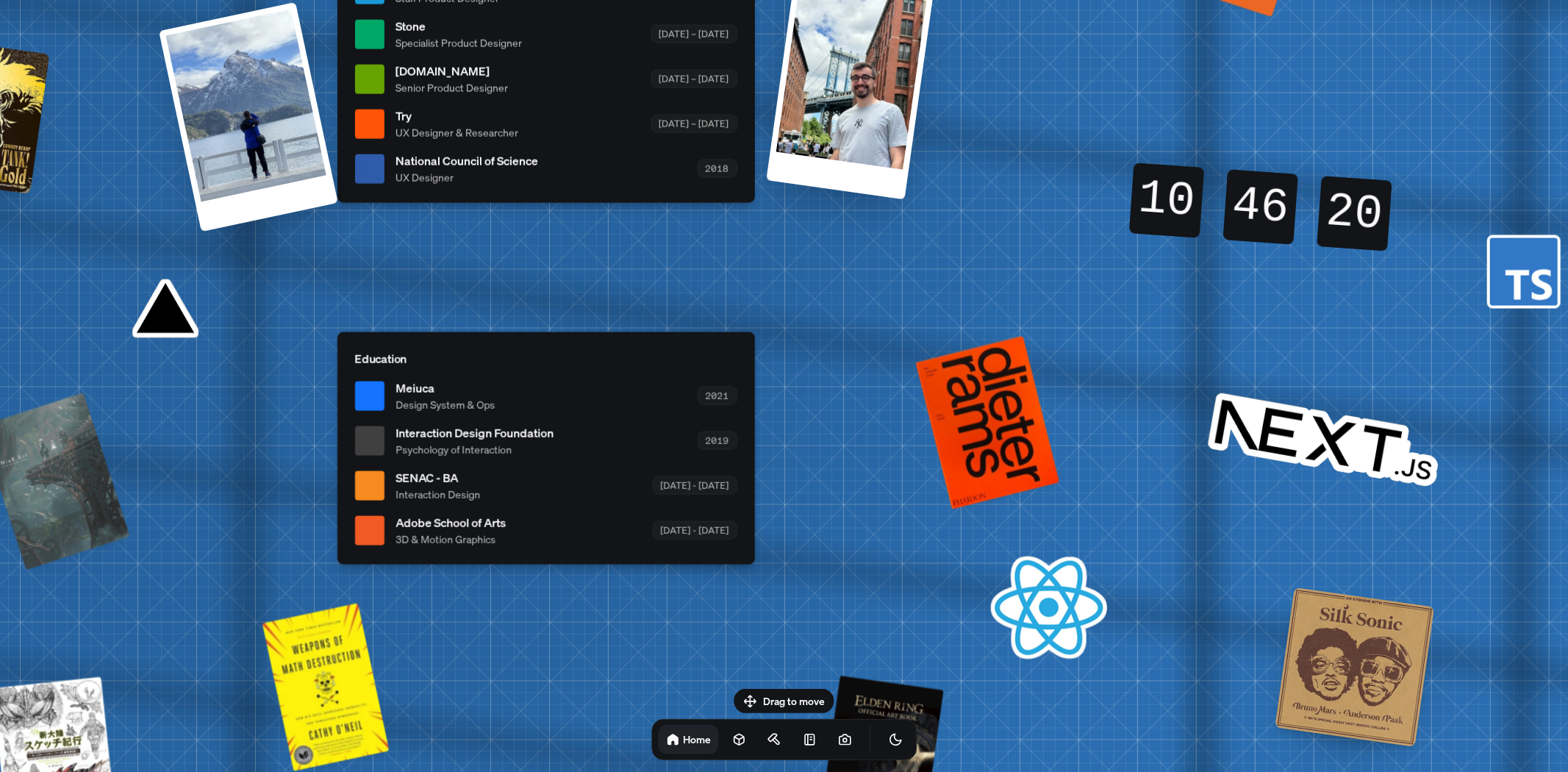
drag, startPoint x: 858, startPoint y: 238, endPoint x: 857, endPoint y: 344, distance: 106.0
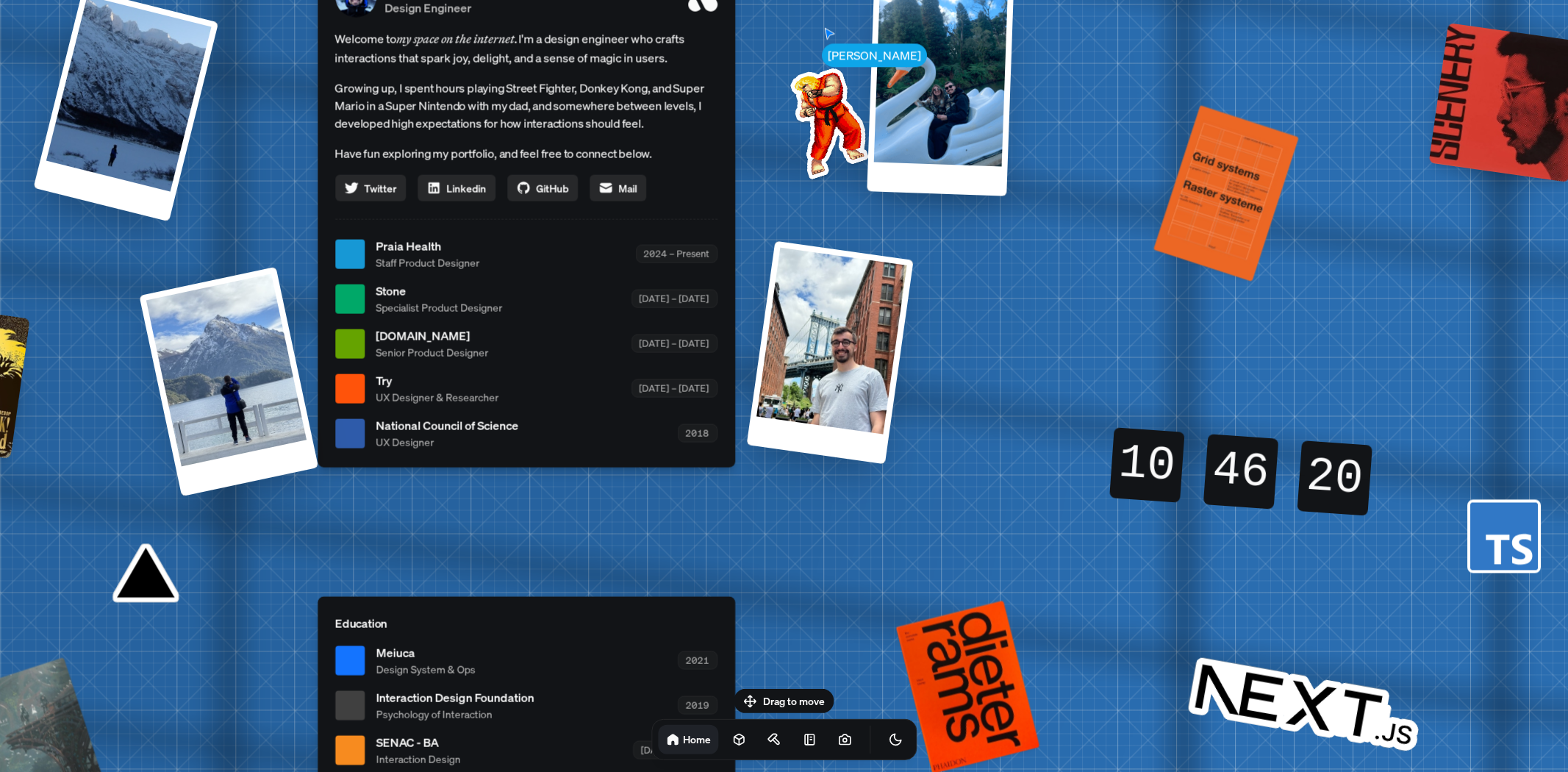
drag, startPoint x: 786, startPoint y: 189, endPoint x: 768, endPoint y: 487, distance: 298.5
click at [768, 487] on div "[PERSON_NAME] [PERSON_NAME] Design Engineer Welcome to my space on the internet…" at bounding box center [529, 255] width 2200 height 1927
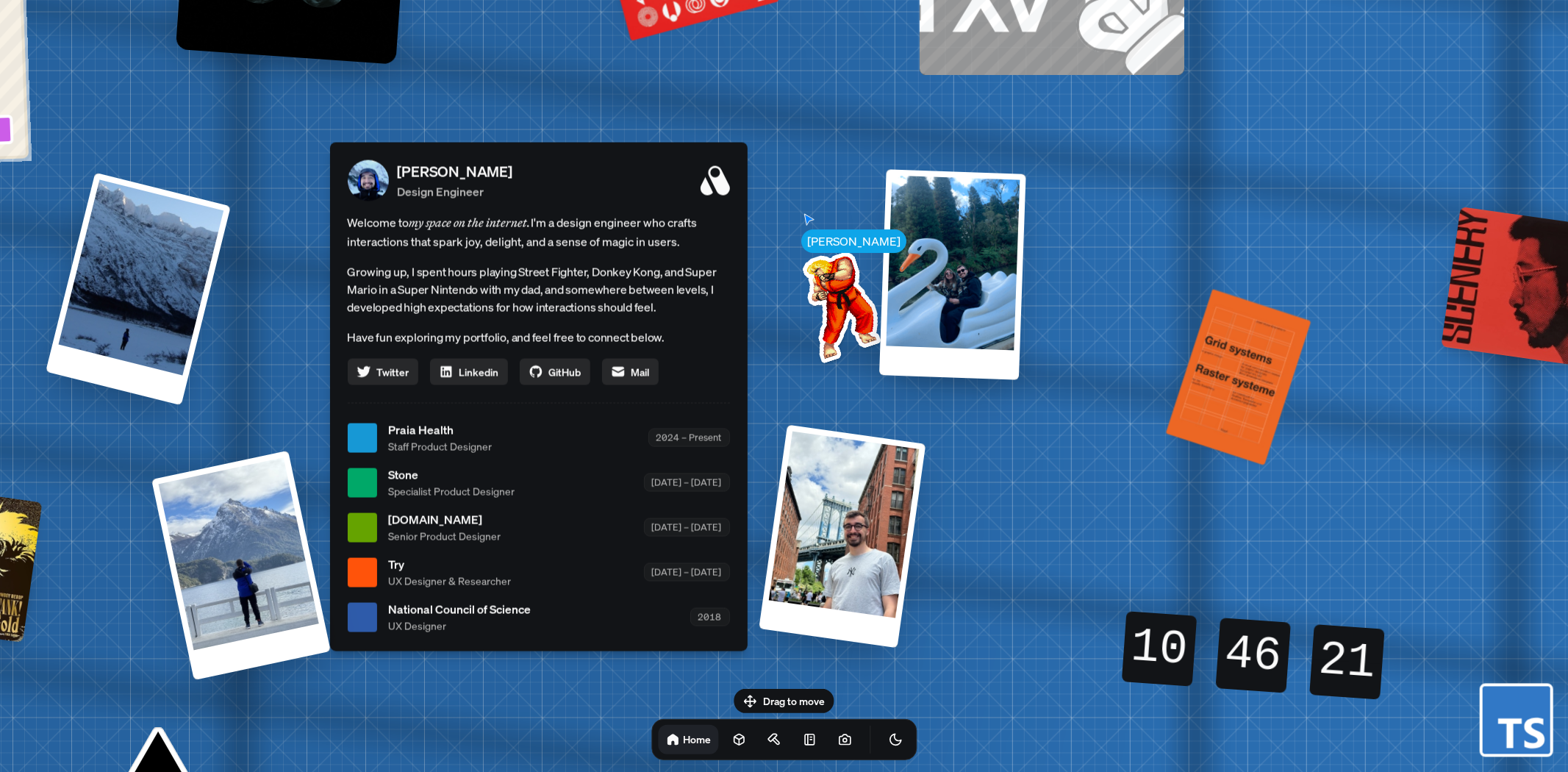
drag, startPoint x: 765, startPoint y: 209, endPoint x: 776, endPoint y: 357, distance: 148.4
click at [776, 357] on div "[PERSON_NAME] [PERSON_NAME] Design Engineer Welcome to my space on the internet…" at bounding box center [542, 438] width 2200 height 1927
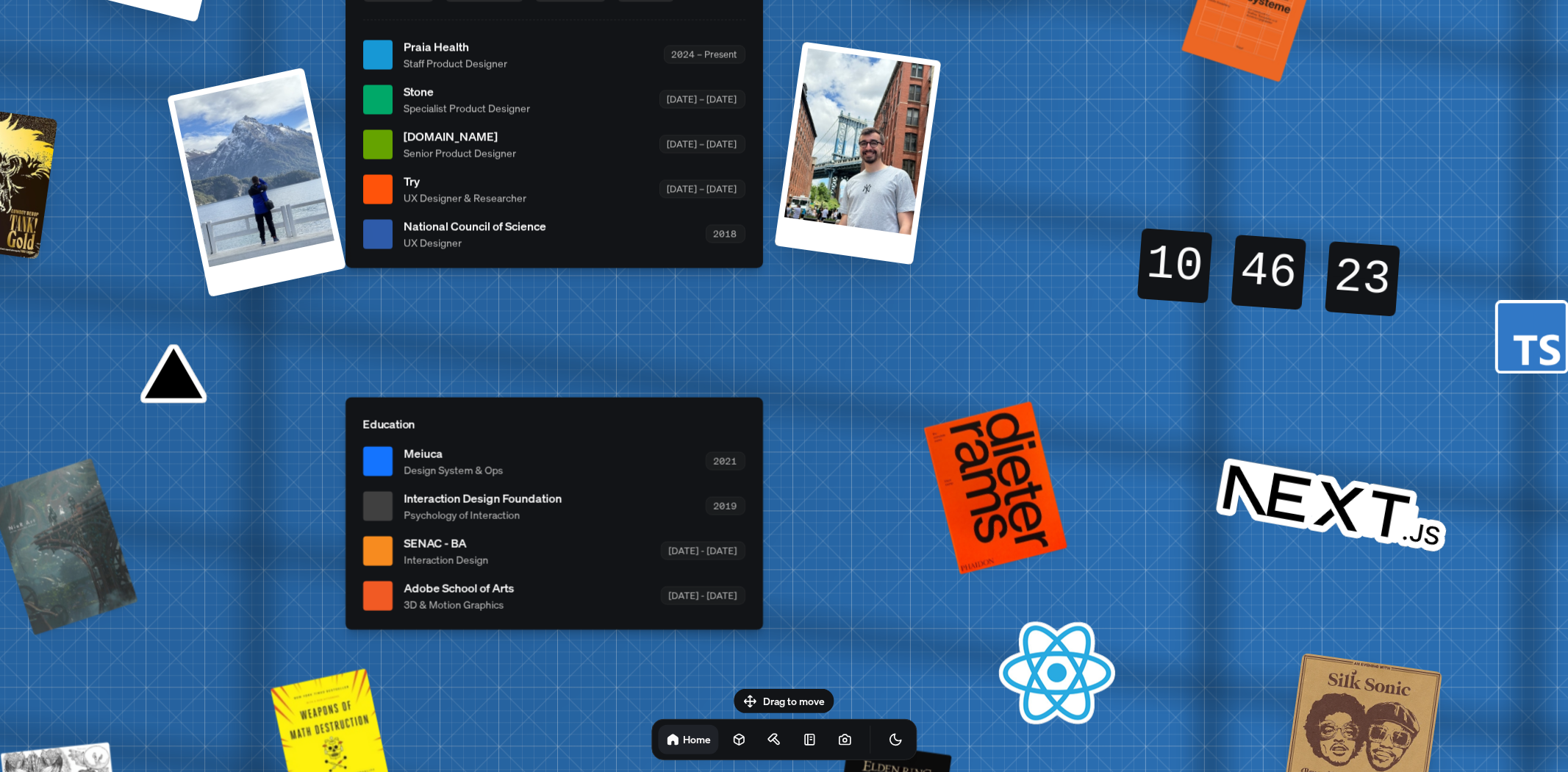
drag, startPoint x: 759, startPoint y: 354, endPoint x: 775, endPoint y: -29, distance: 383.3
click at [775, 0] on html "[PERSON_NAME] [PERSON_NAME] Design Engineer Welcome to my space on the internet…" at bounding box center [784, 0] width 1568 height 0
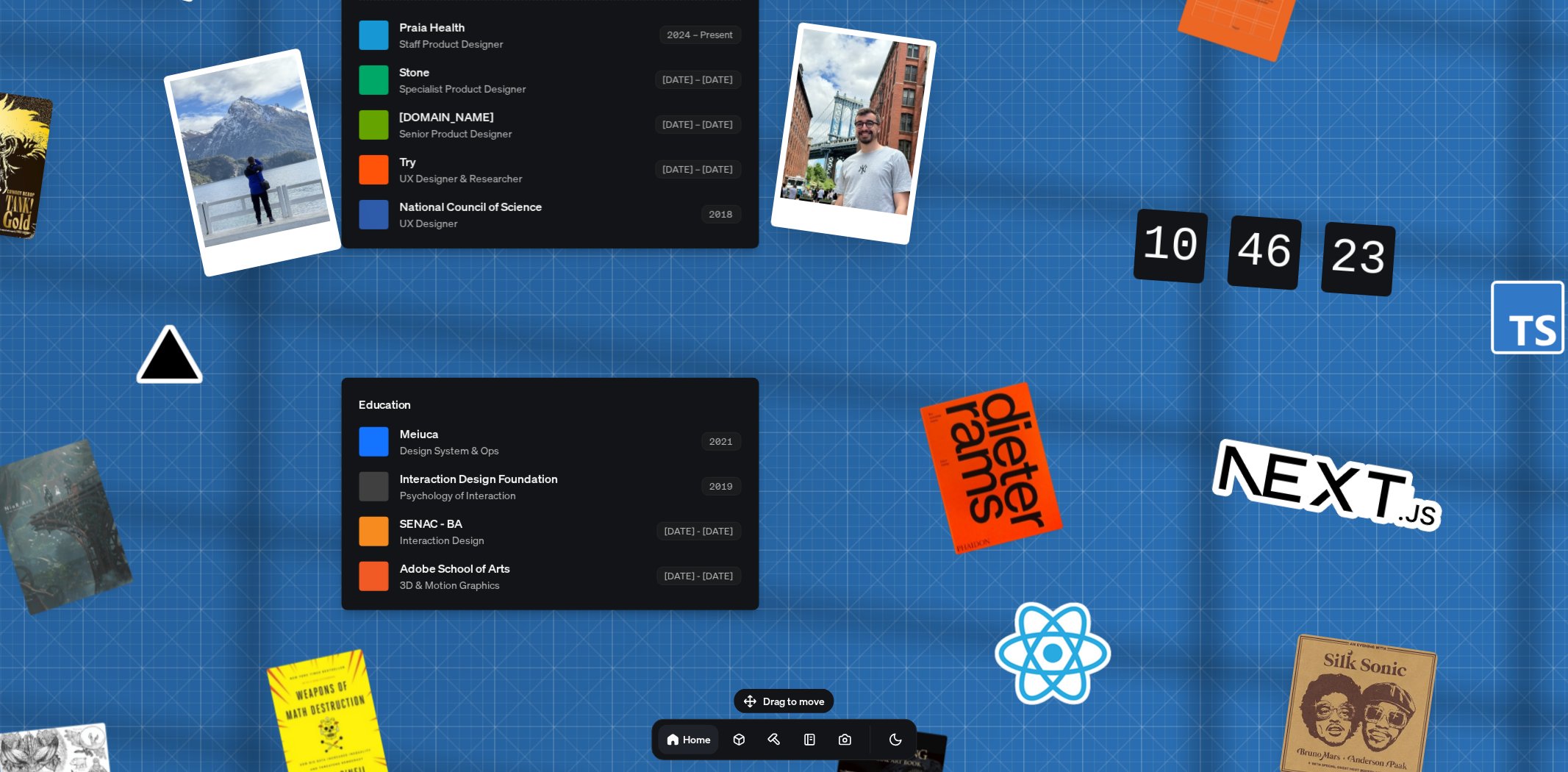
drag, startPoint x: 796, startPoint y: 367, endPoint x: 792, endPoint y: 348, distance: 19.4
click at [792, 348] on div "[PERSON_NAME] [PERSON_NAME] Design Engineer Welcome to my space on the internet…" at bounding box center [553, 36] width 2200 height 1927
